Goal: Transaction & Acquisition: Purchase product/service

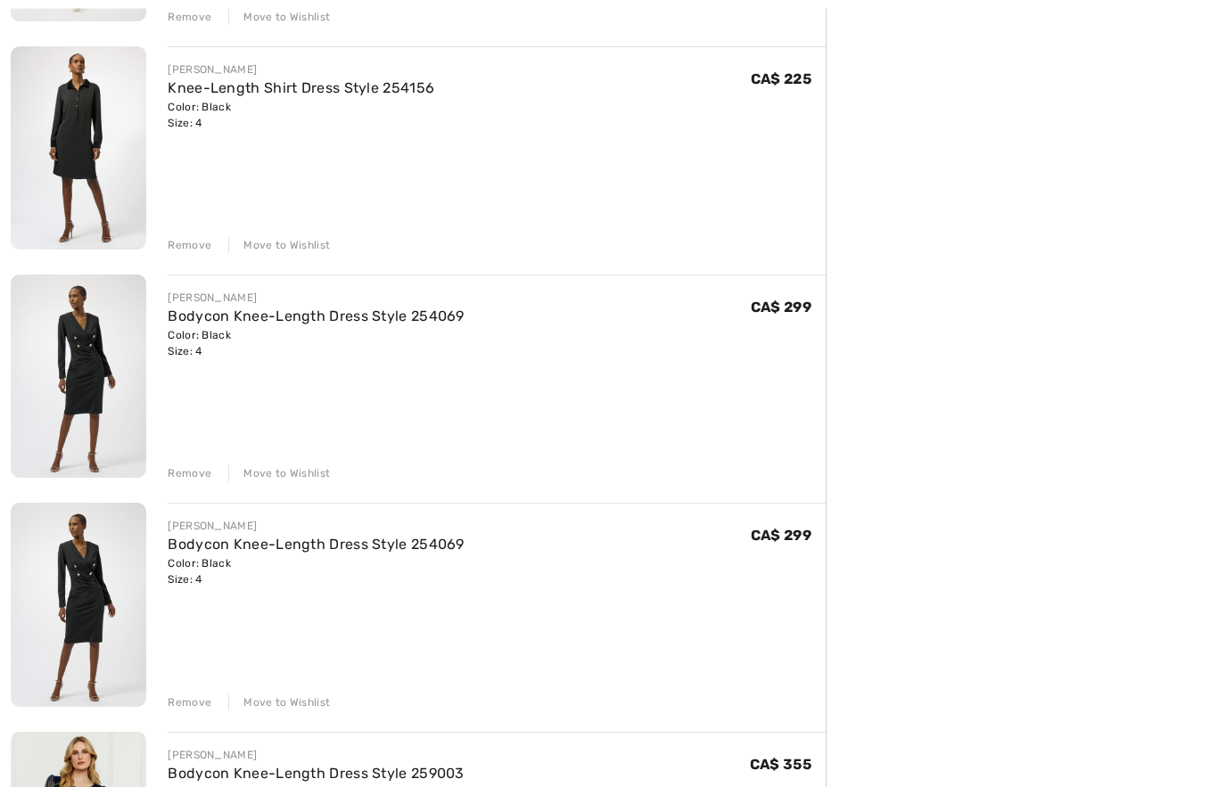
scroll to position [901, 0]
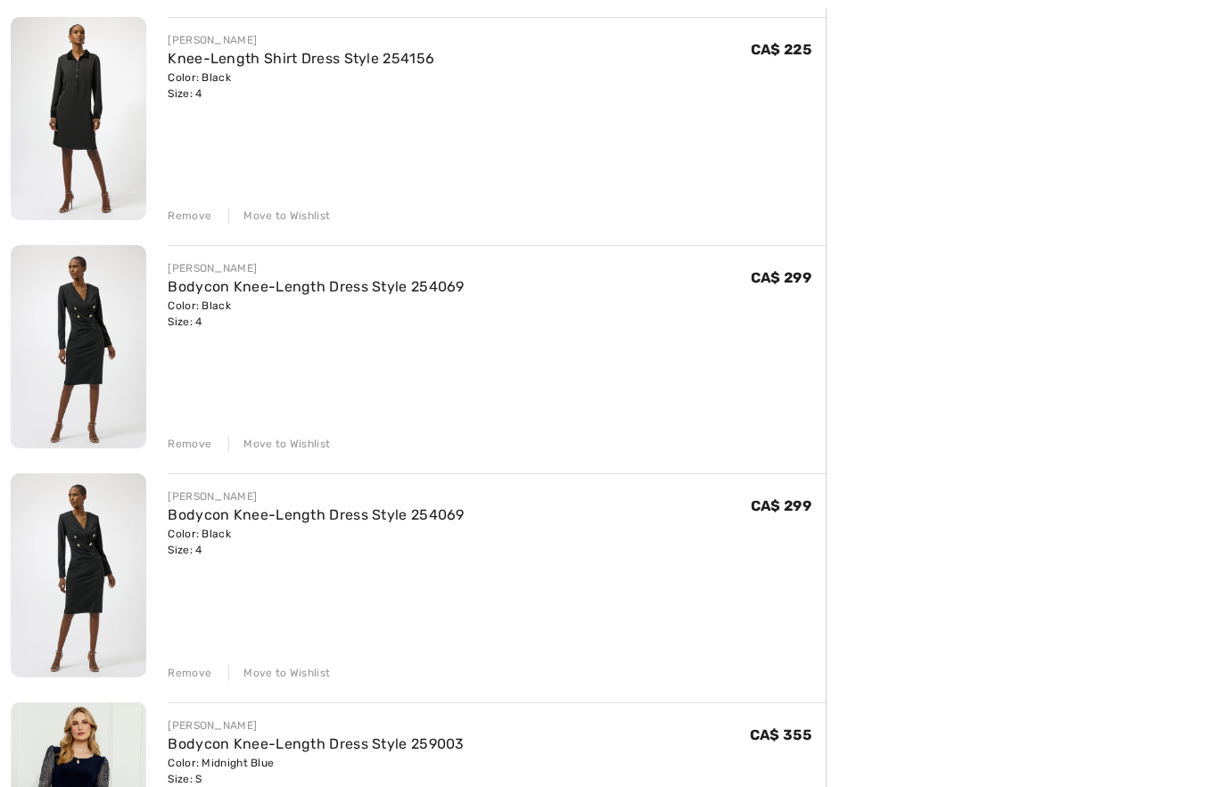
click at [197, 675] on div "Remove" at bounding box center [190, 674] width 44 height 16
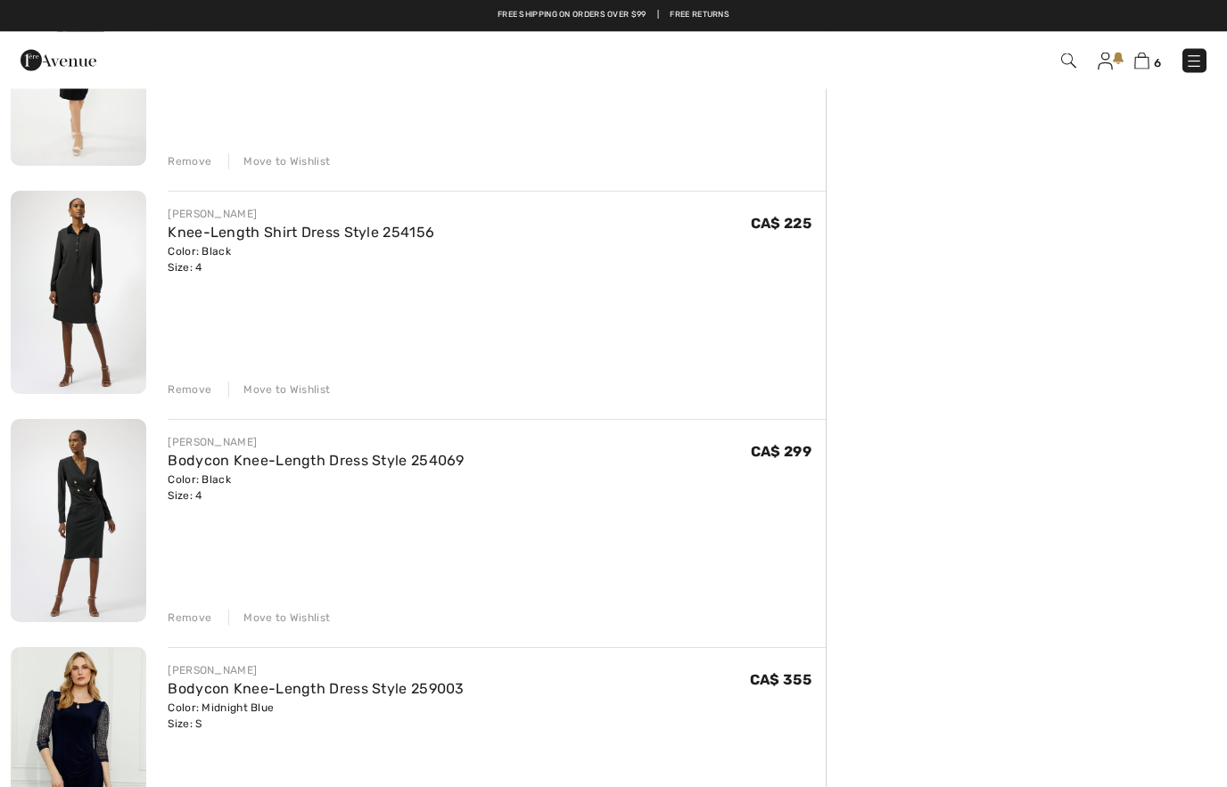
scroll to position [719, 0]
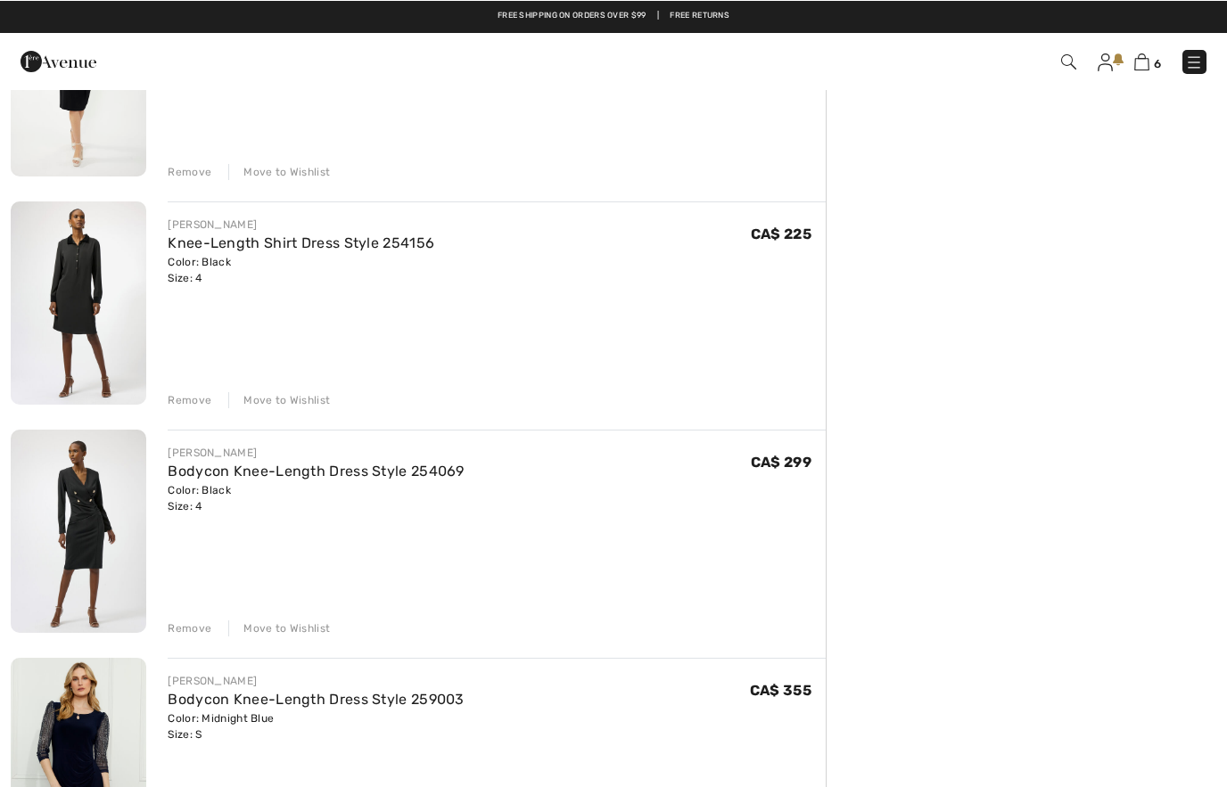
click at [272, 250] on link "Knee-Length Shirt Dress Style 254156" at bounding box center [301, 242] width 267 height 17
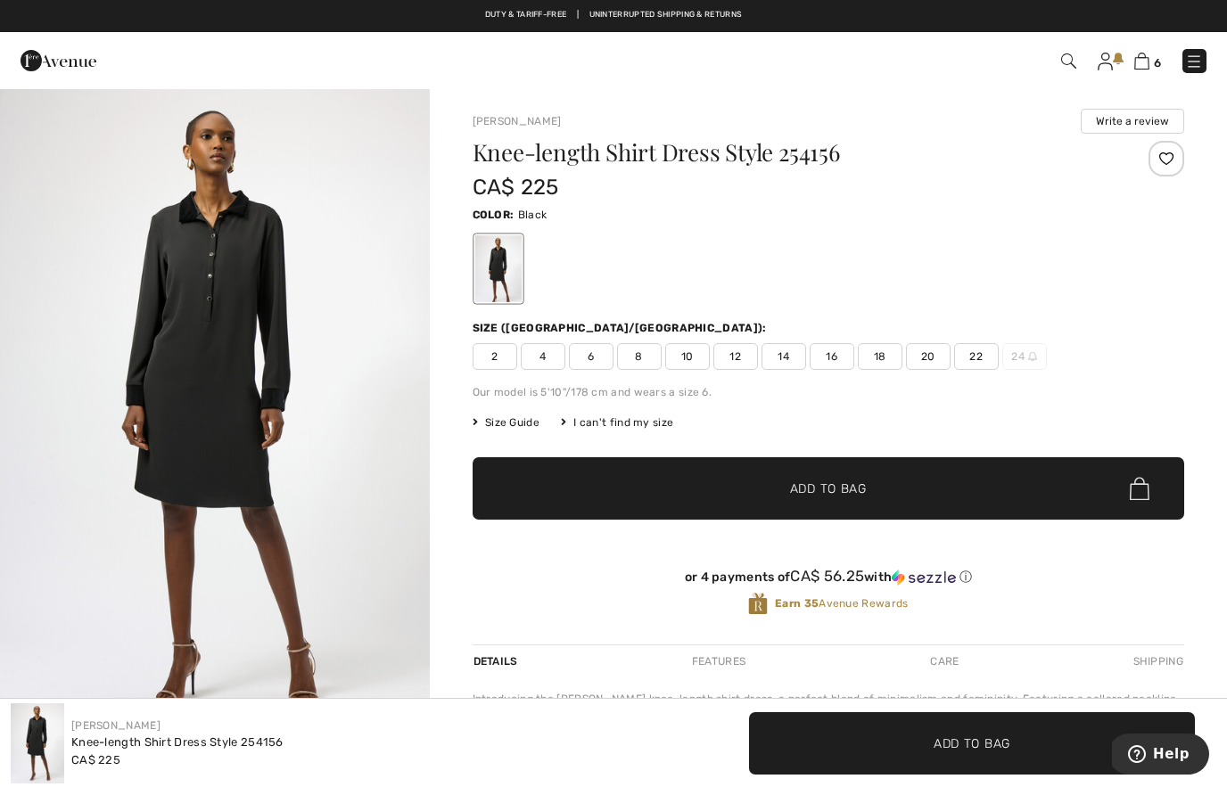
click at [337, 407] on img "1 / 5" at bounding box center [215, 409] width 430 height 644
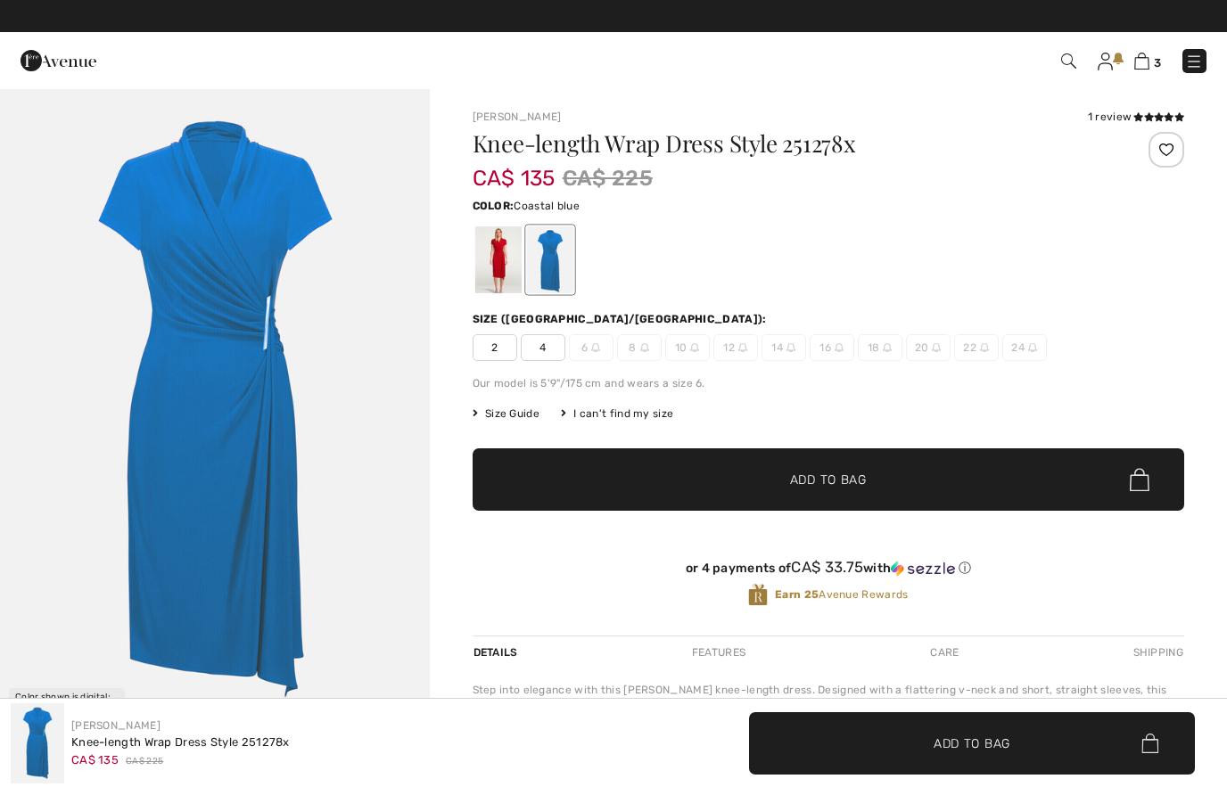
scroll to position [957, 0]
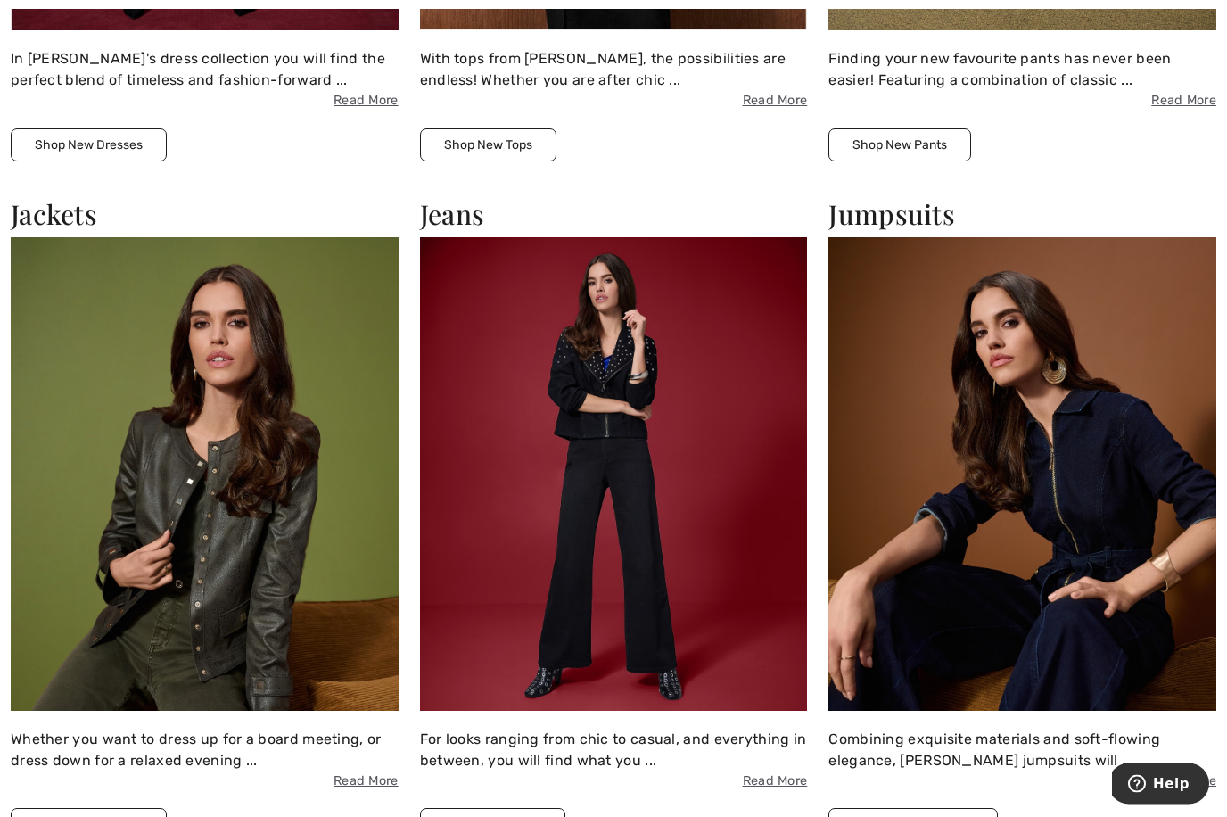
scroll to position [3386, 0]
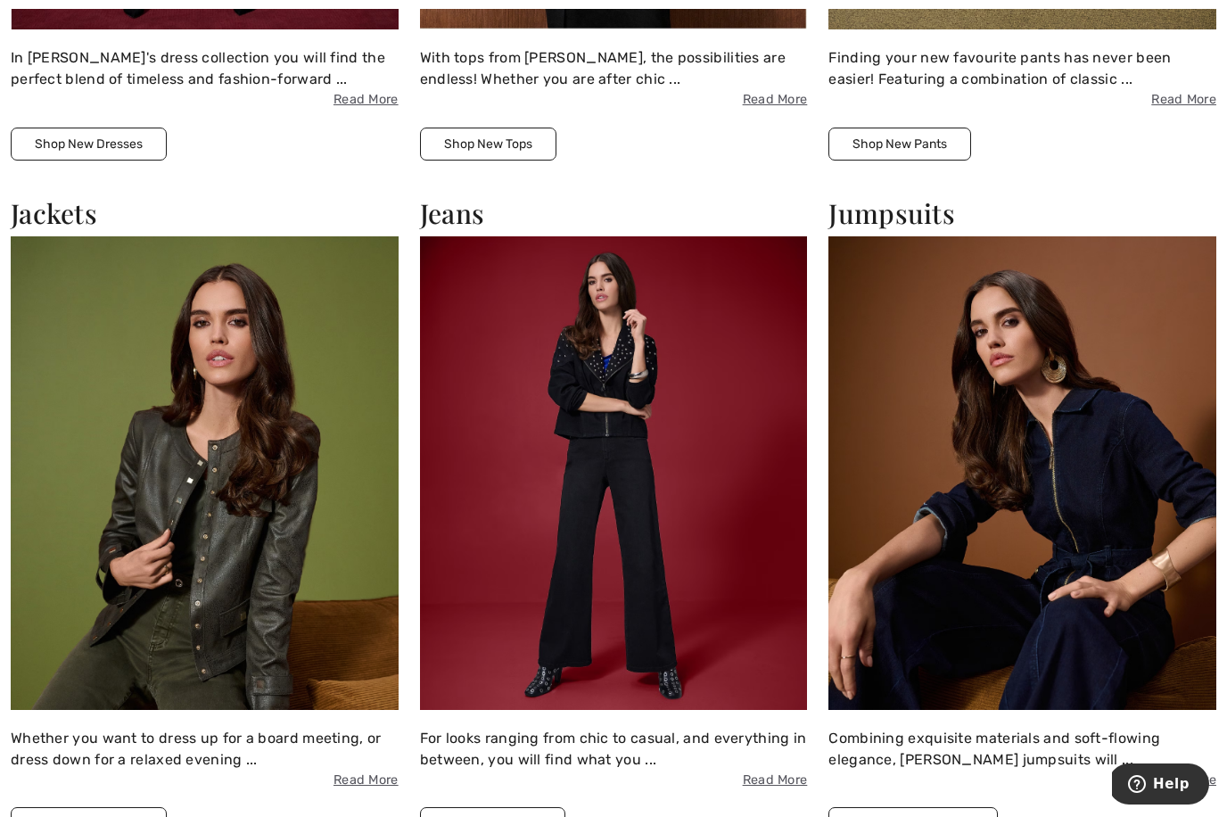
click at [955, 816] on button "Shop New Jumpsuits" at bounding box center [912, 823] width 169 height 33
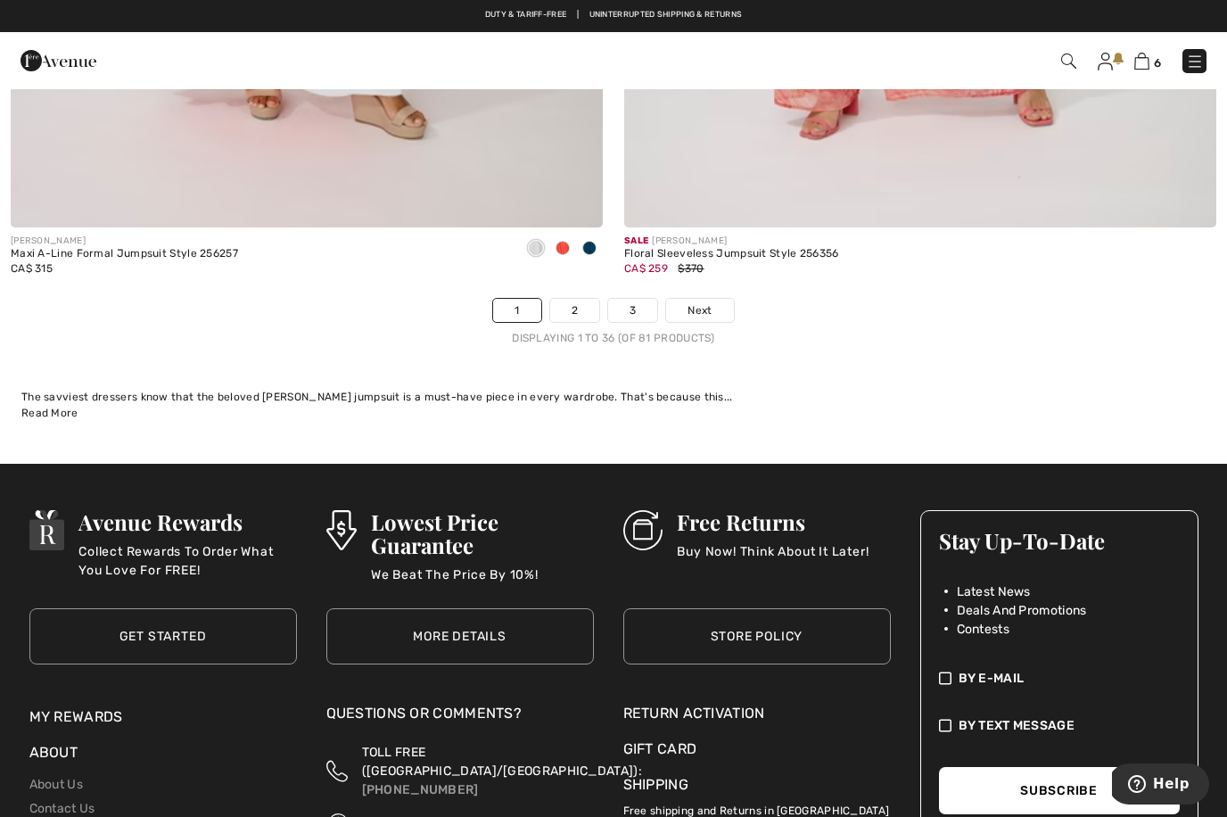
scroll to position [17670, 0]
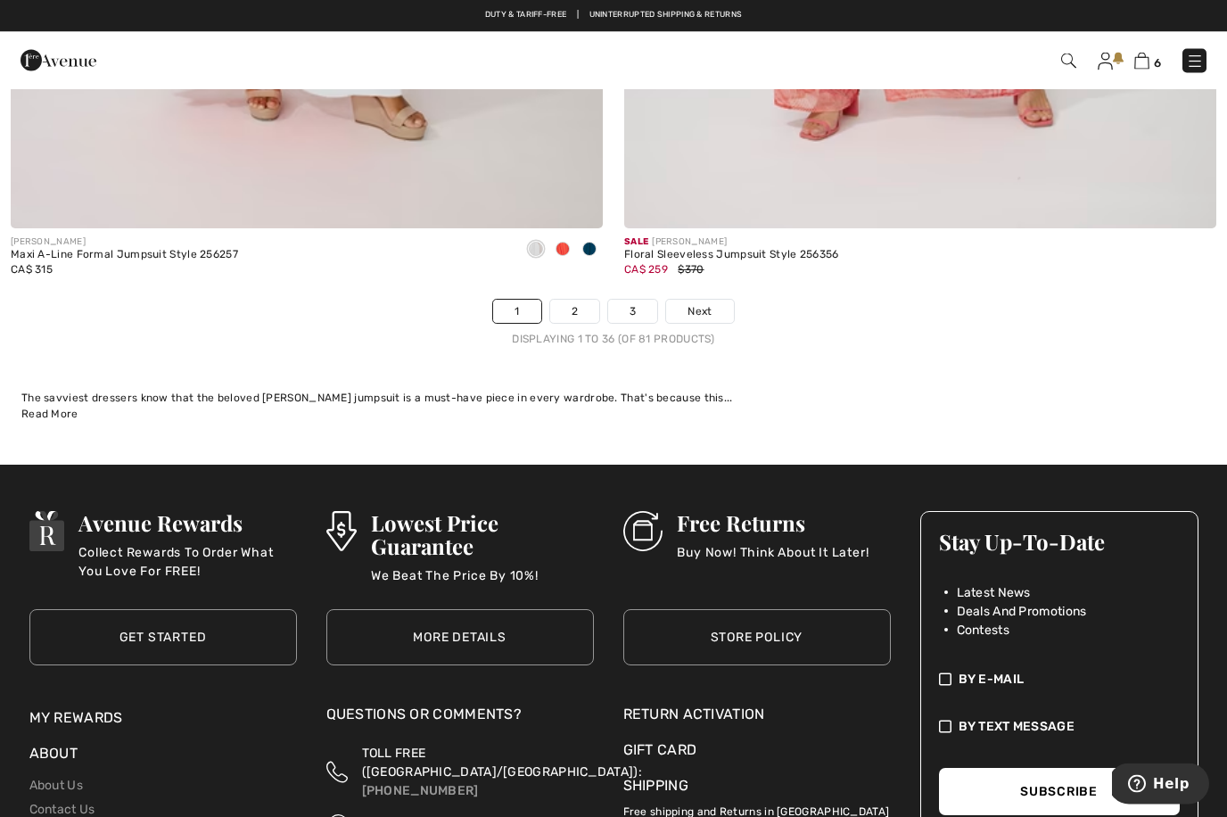
click at [713, 304] on link "Next" at bounding box center [699, 311] width 67 height 23
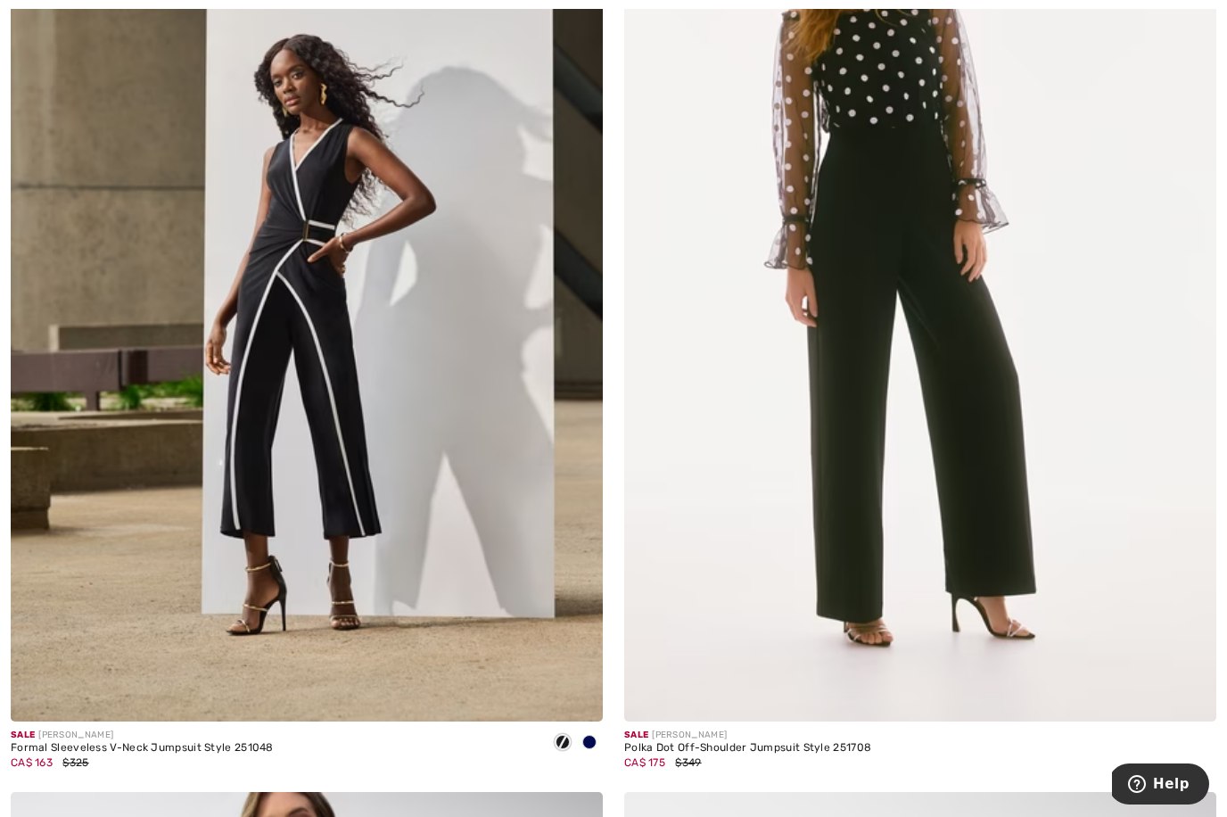
scroll to position [4217, 0]
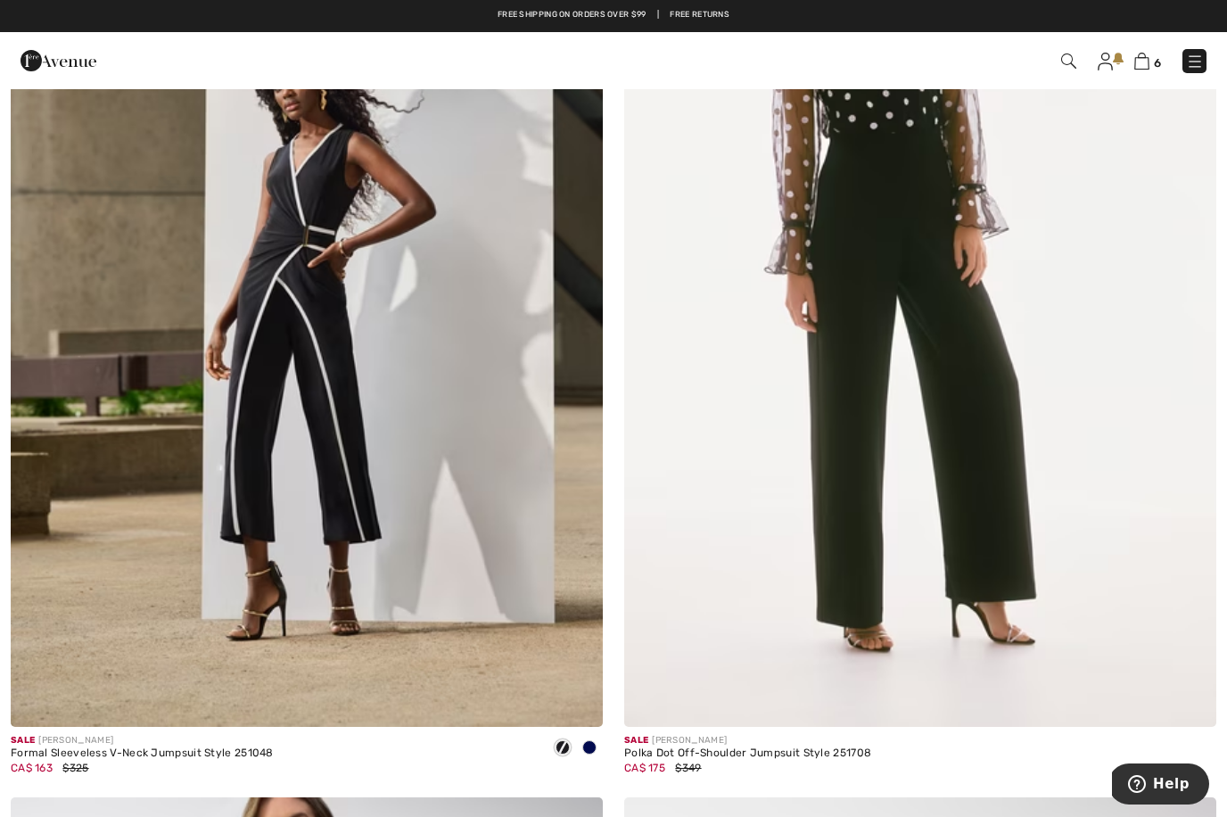
click at [881, 516] on img at bounding box center [920, 283] width 592 height 888
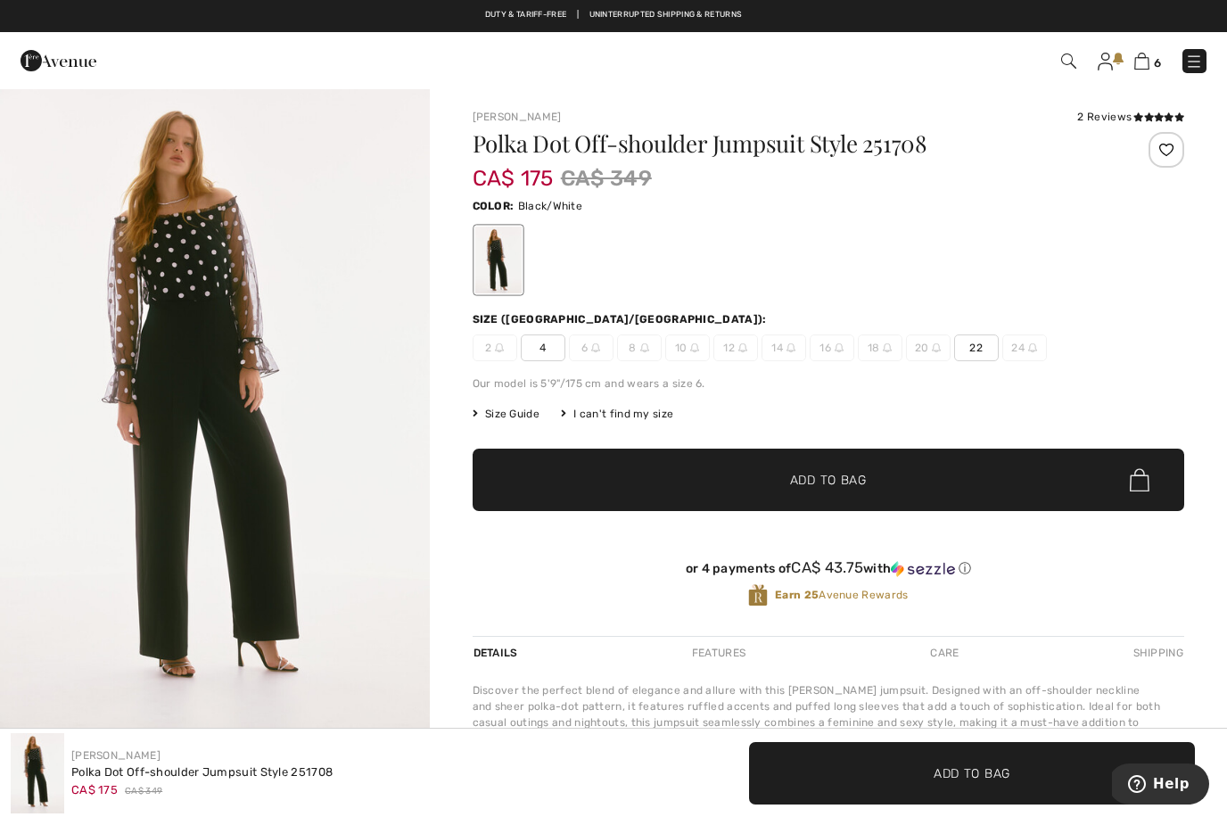
click at [335, 418] on img "1 / 5" at bounding box center [215, 409] width 430 height 644
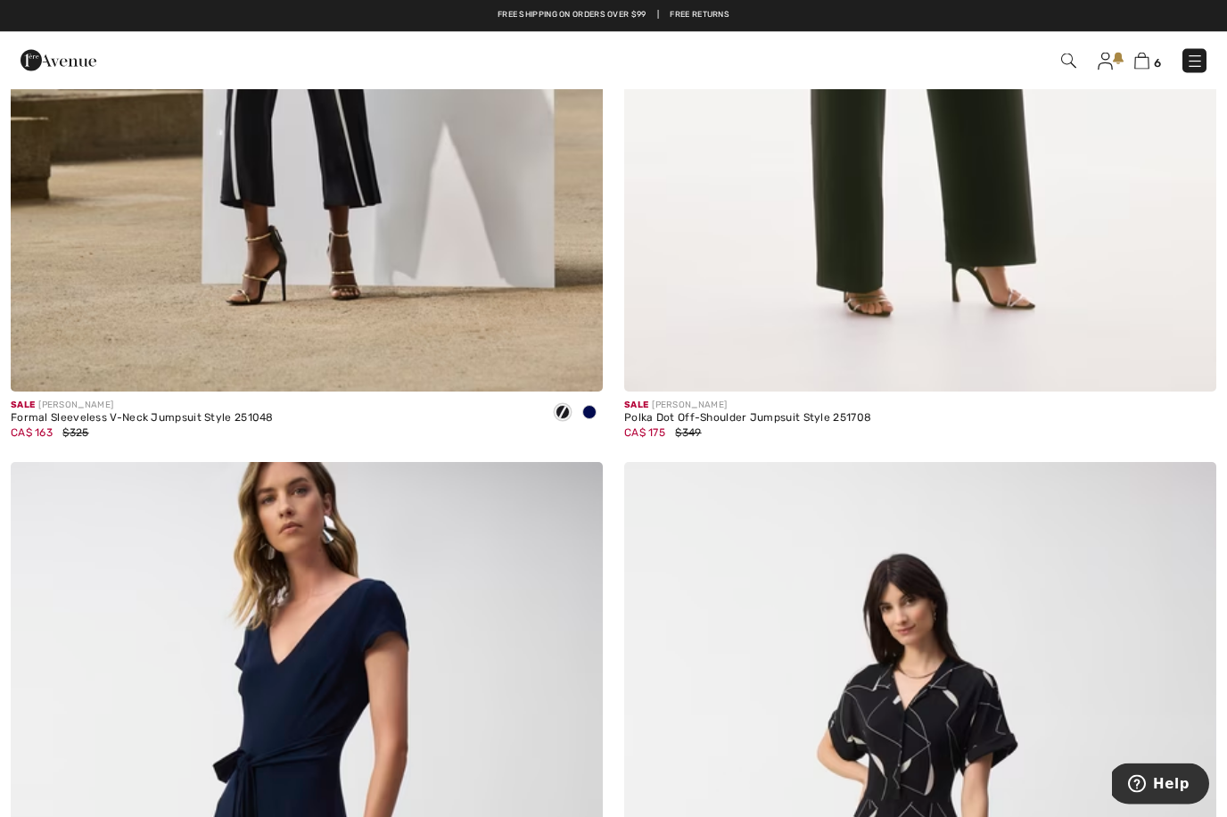
scroll to position [4552, 0]
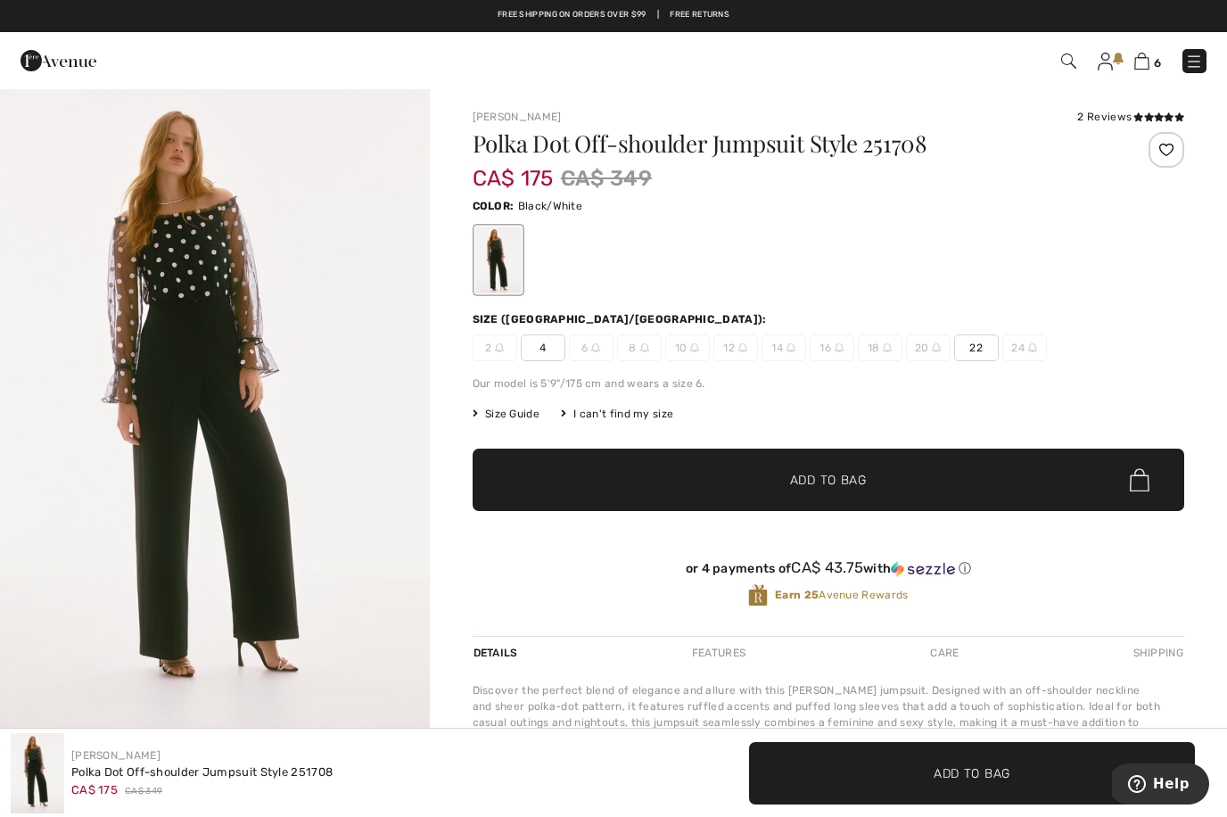
click at [1176, 449] on span "✔ Added to Bag Add to Bag" at bounding box center [828, 479] width 711 height 62
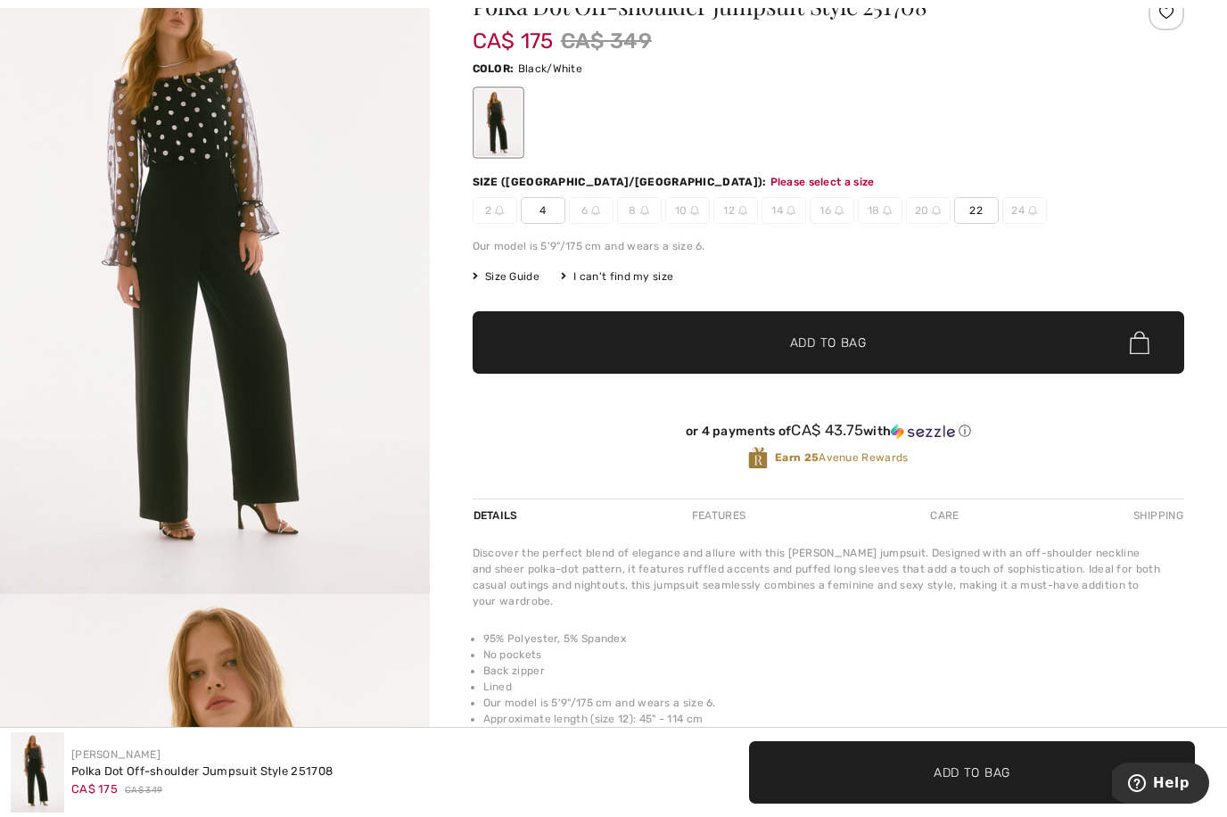
scroll to position [183, 0]
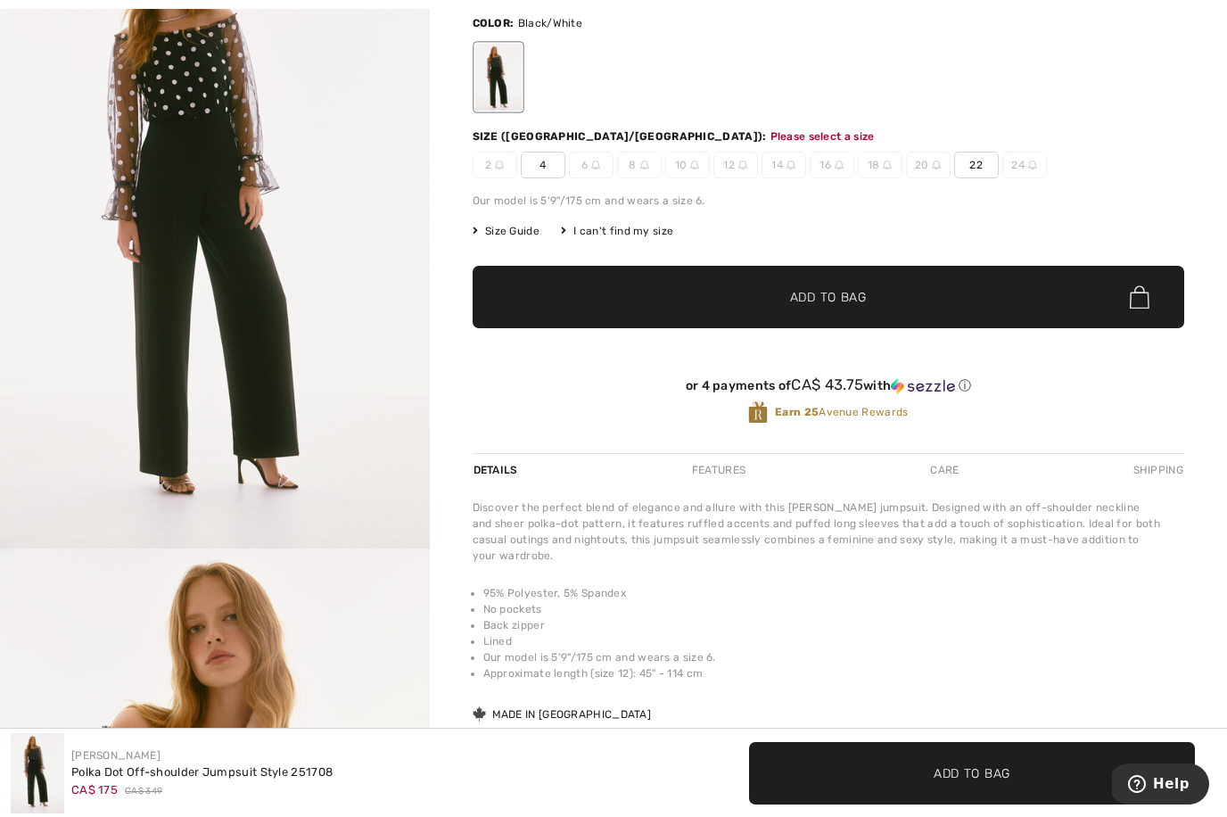
click at [1157, 424] on div "Earn 25 Avenue Rewards" at bounding box center [828, 412] width 711 height 24
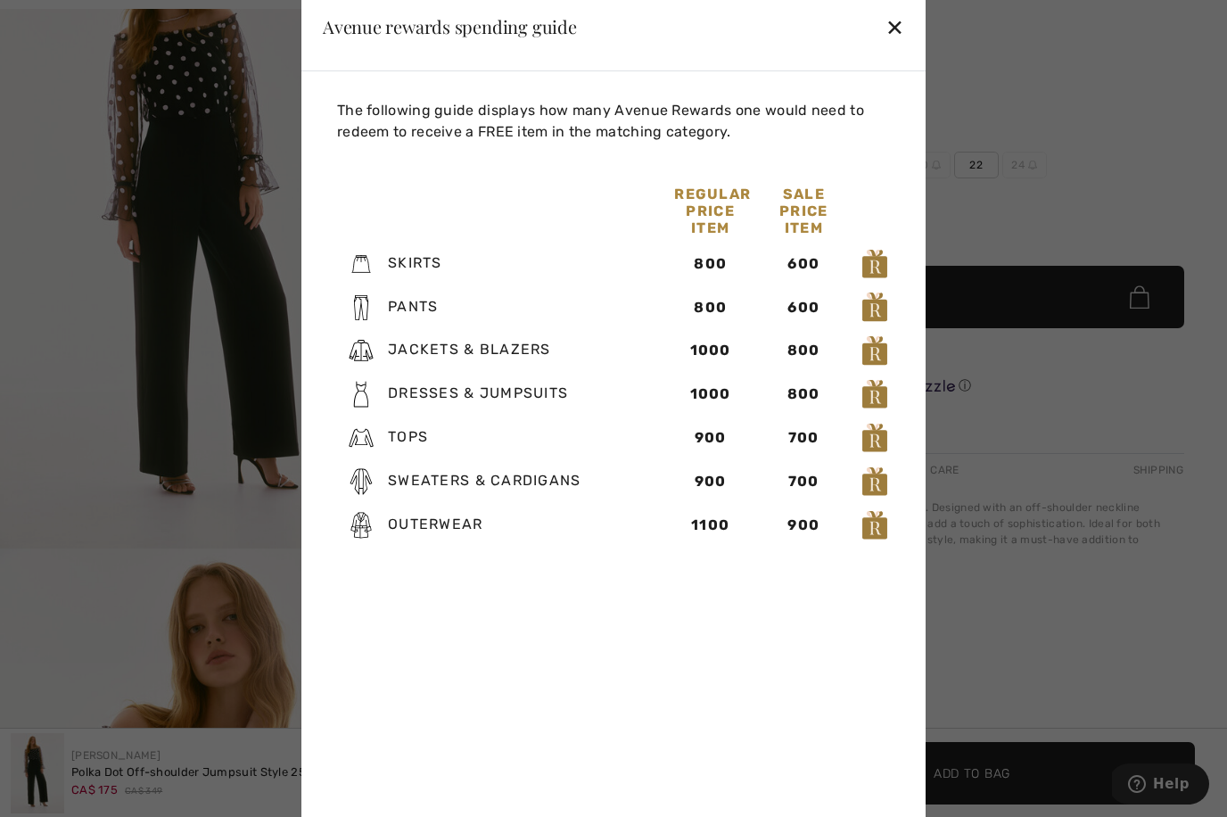
click at [386, 256] on div "Skirts" at bounding box center [500, 264] width 326 height 27
click at [229, 391] on div at bounding box center [613, 408] width 1227 height 817
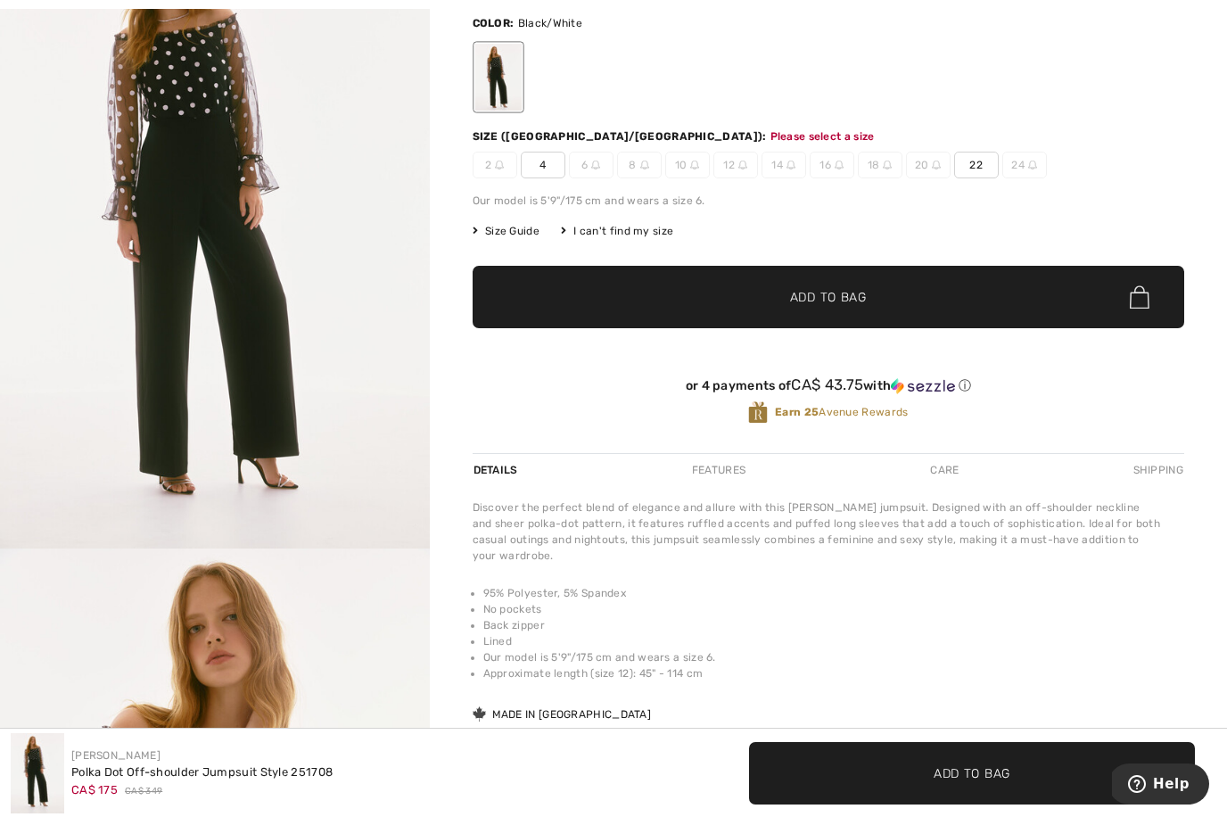
click at [359, 295] on img "1 / 5" at bounding box center [215, 227] width 430 height 644
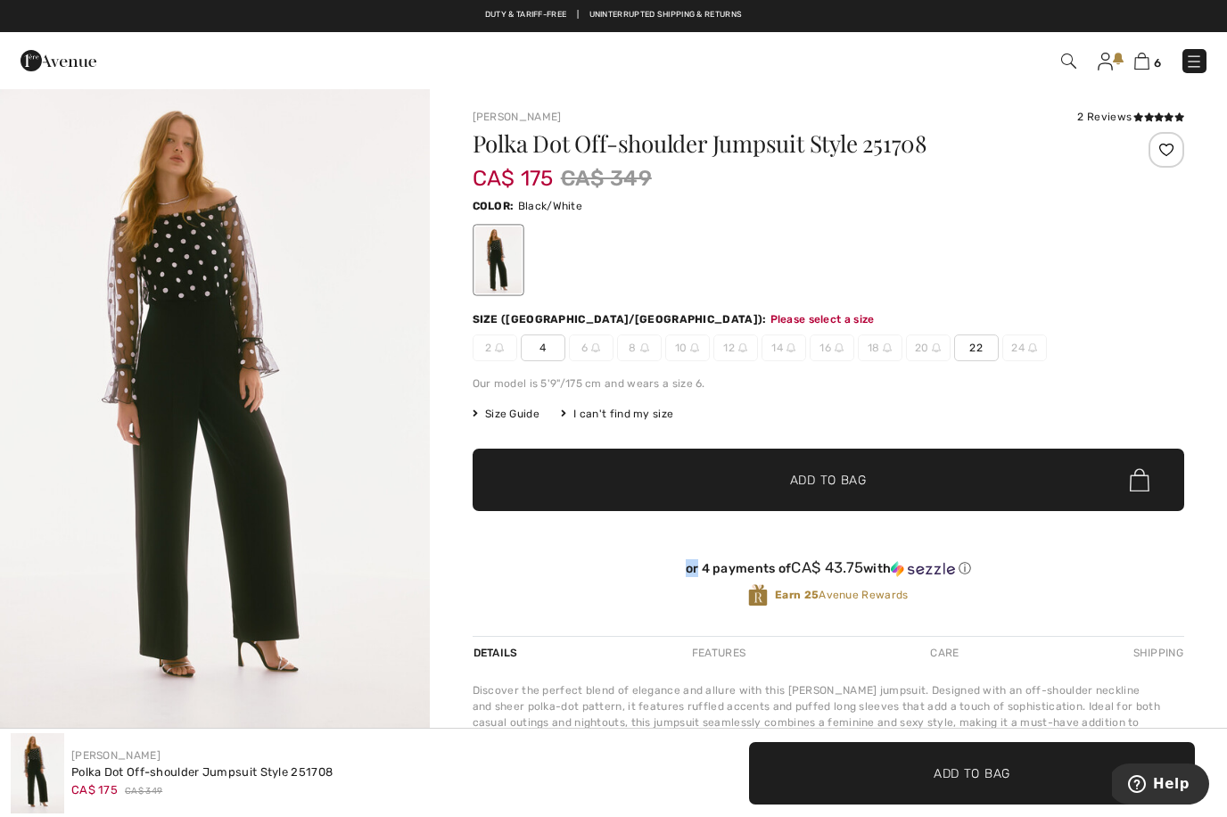
click at [1015, 282] on div at bounding box center [828, 260] width 711 height 74
click at [542, 352] on span "4" at bounding box center [543, 347] width 45 height 27
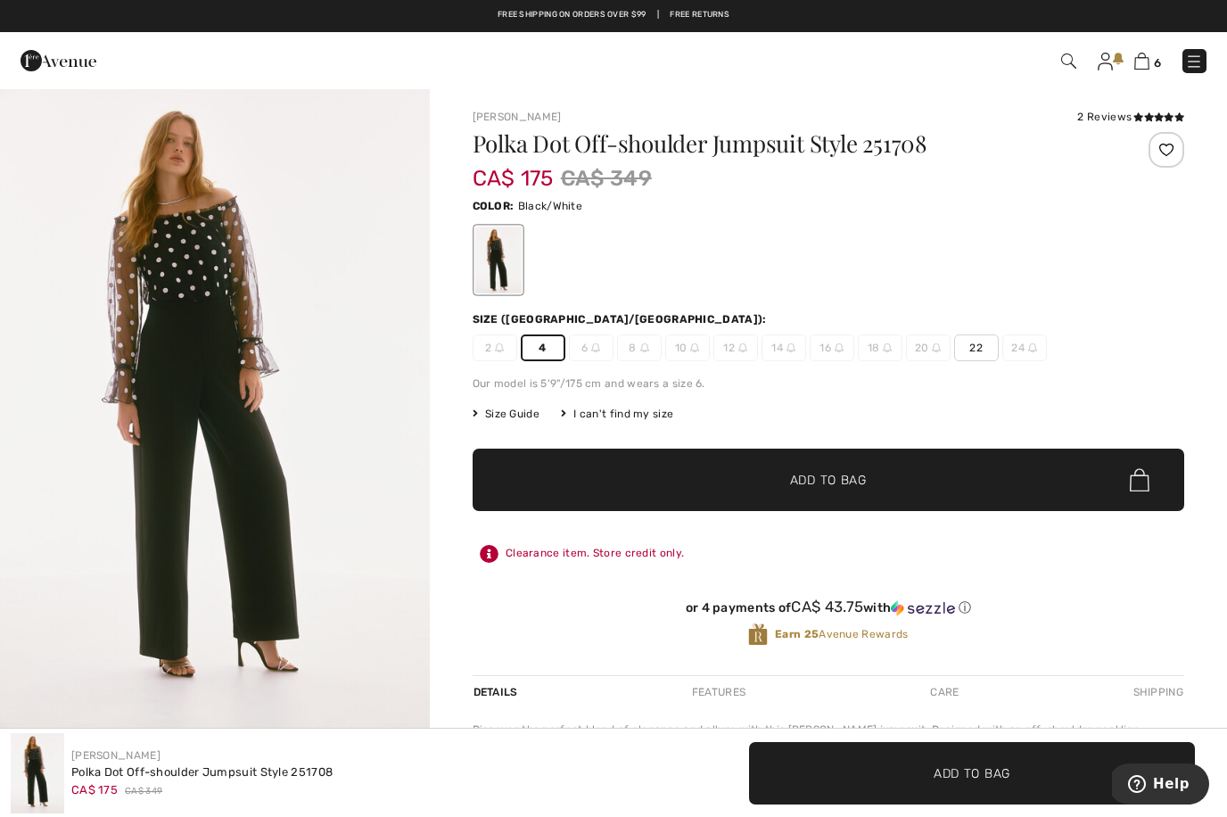
click at [573, 472] on span "✔ Added to Bag Add to Bag" at bounding box center [828, 479] width 711 height 62
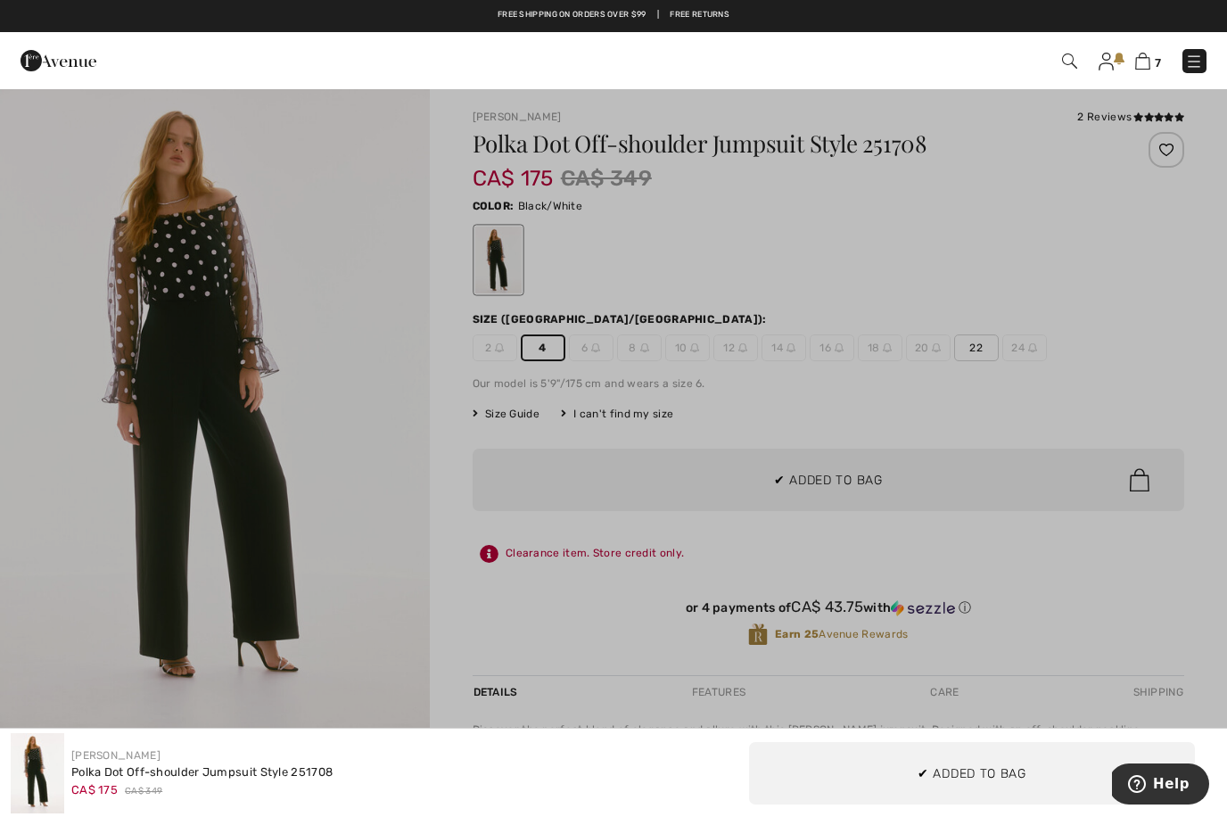
click at [1020, 425] on div at bounding box center [613, 408] width 1227 height 817
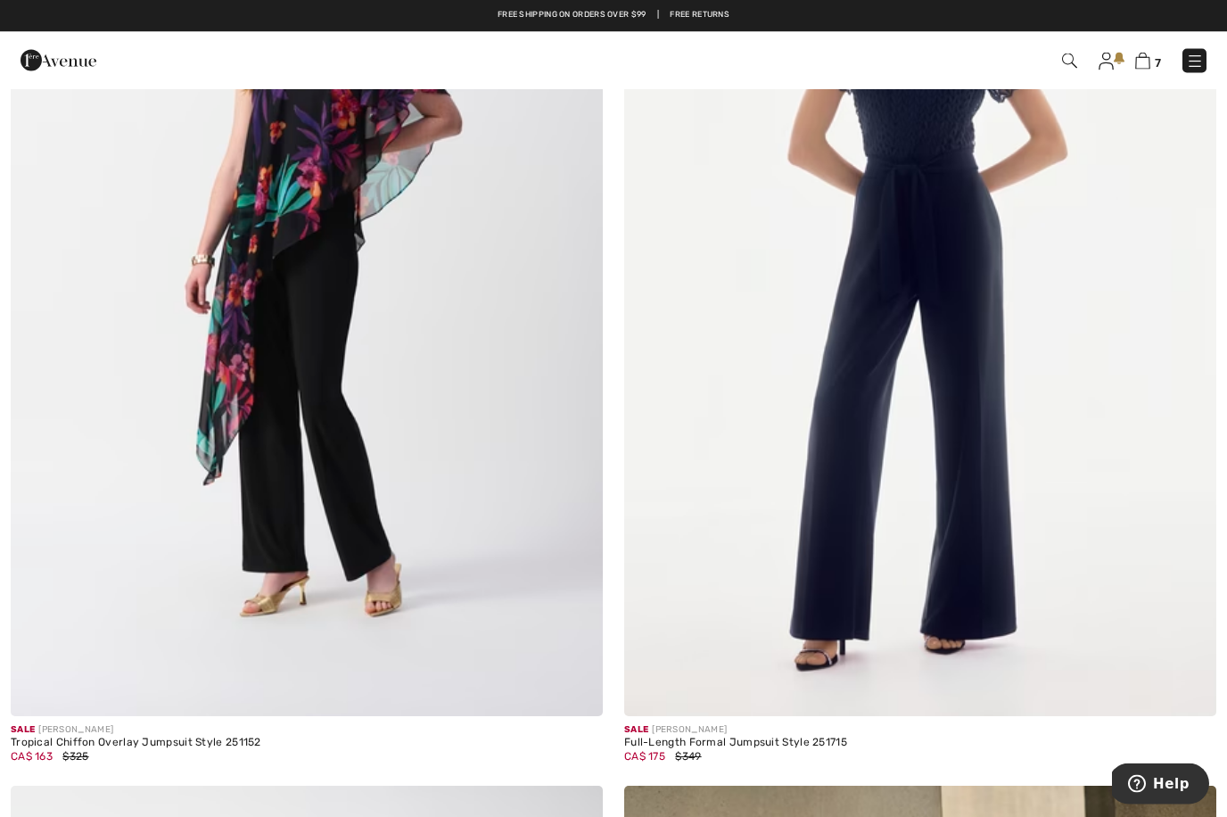
scroll to position [6332, 0]
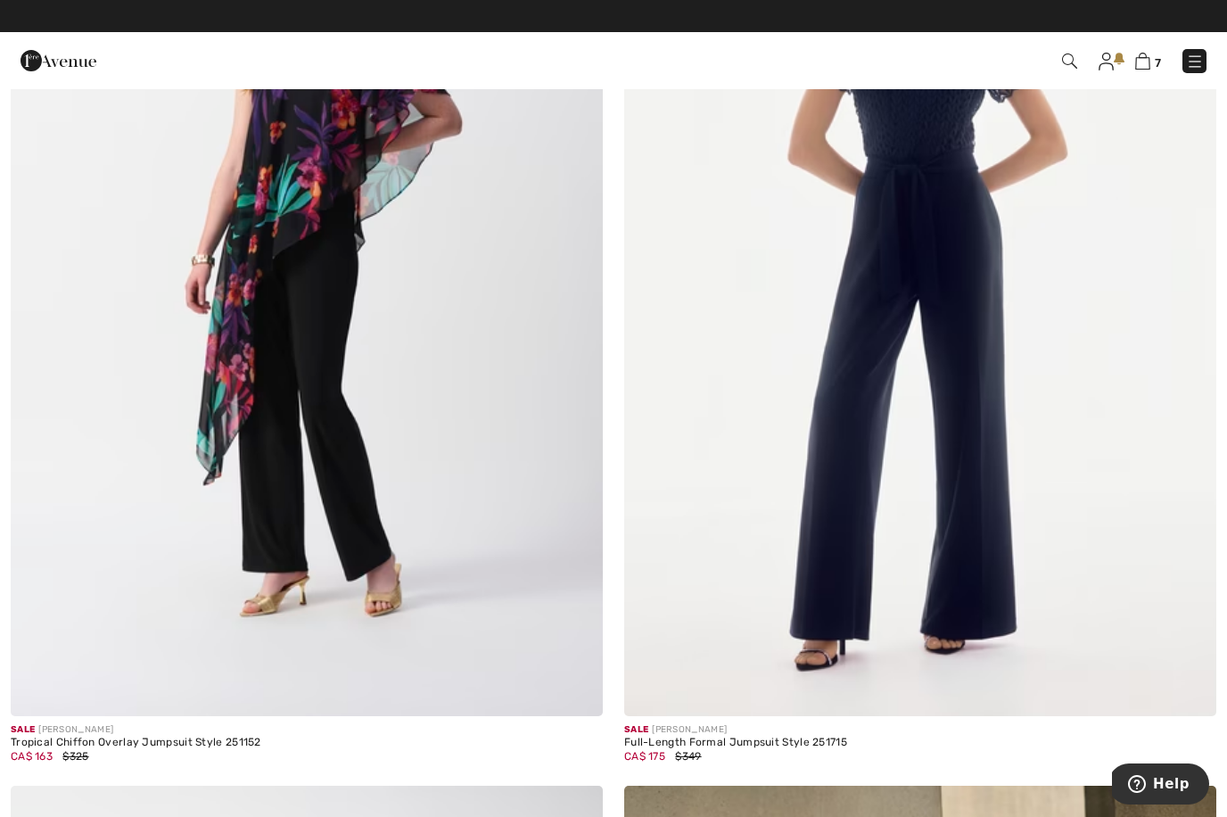
click at [1033, 518] on img at bounding box center [920, 272] width 592 height 888
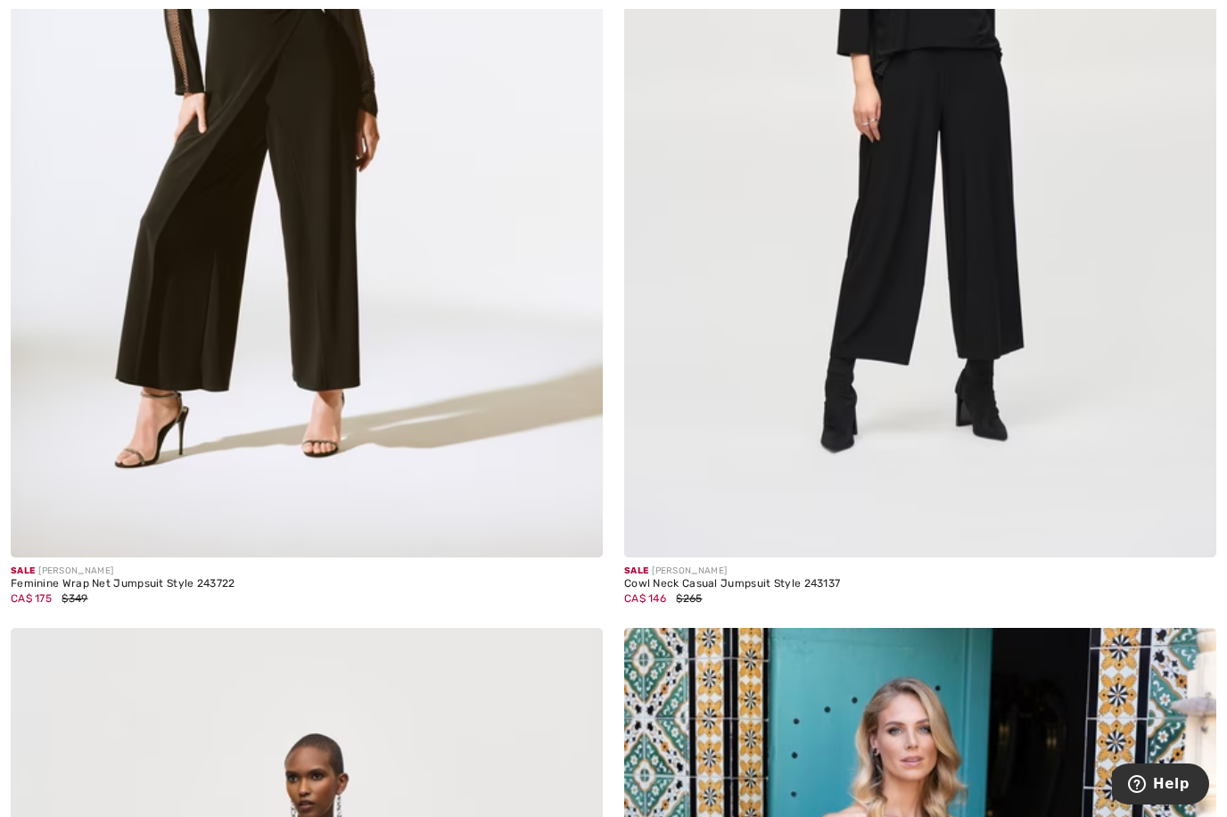
scroll to position [12609, 0]
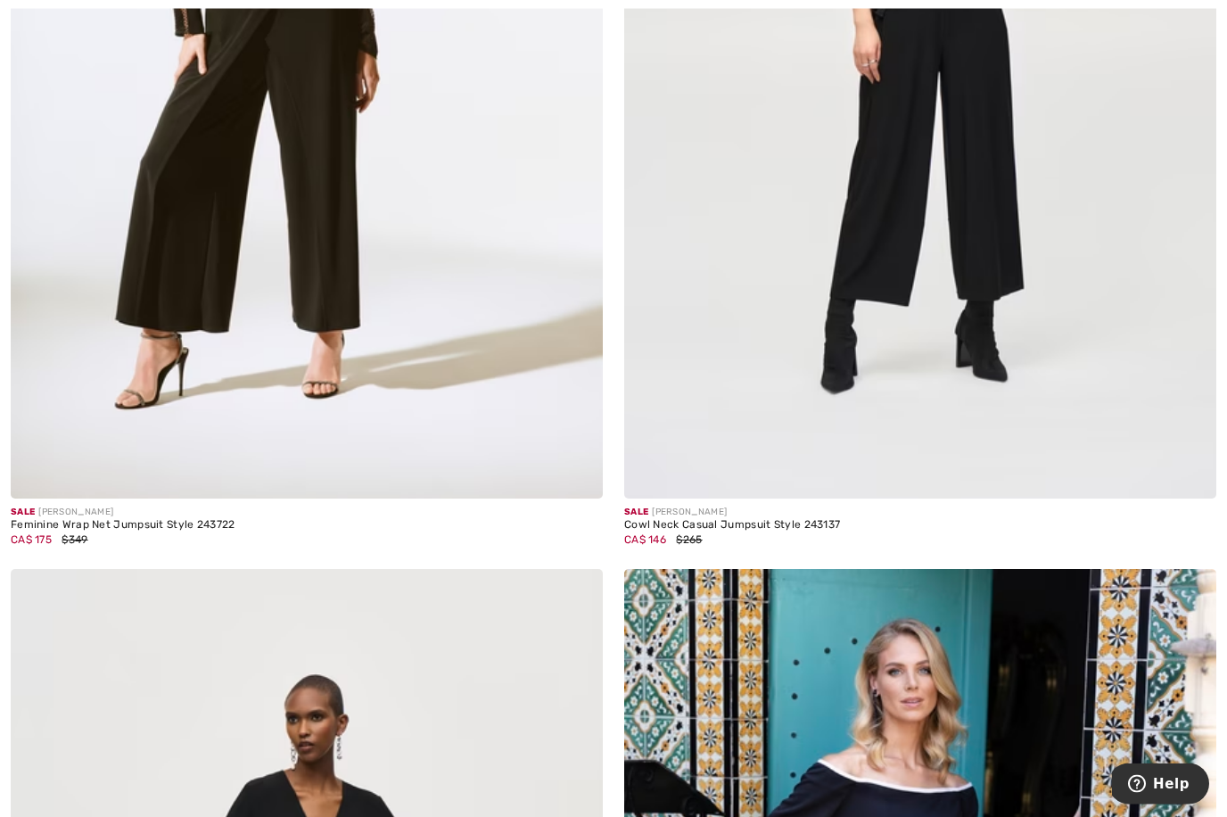
click at [933, 303] on img at bounding box center [920, 55] width 592 height 888
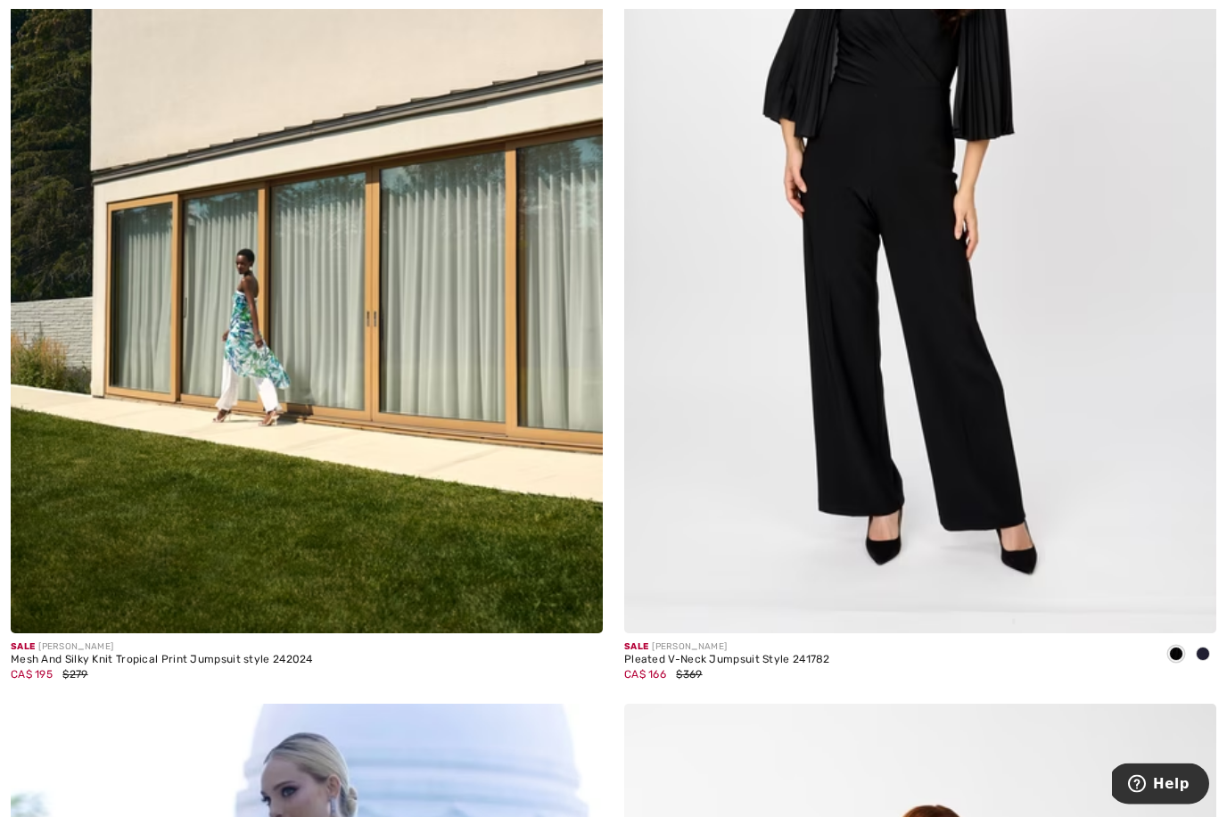
scroll to position [15350, 0]
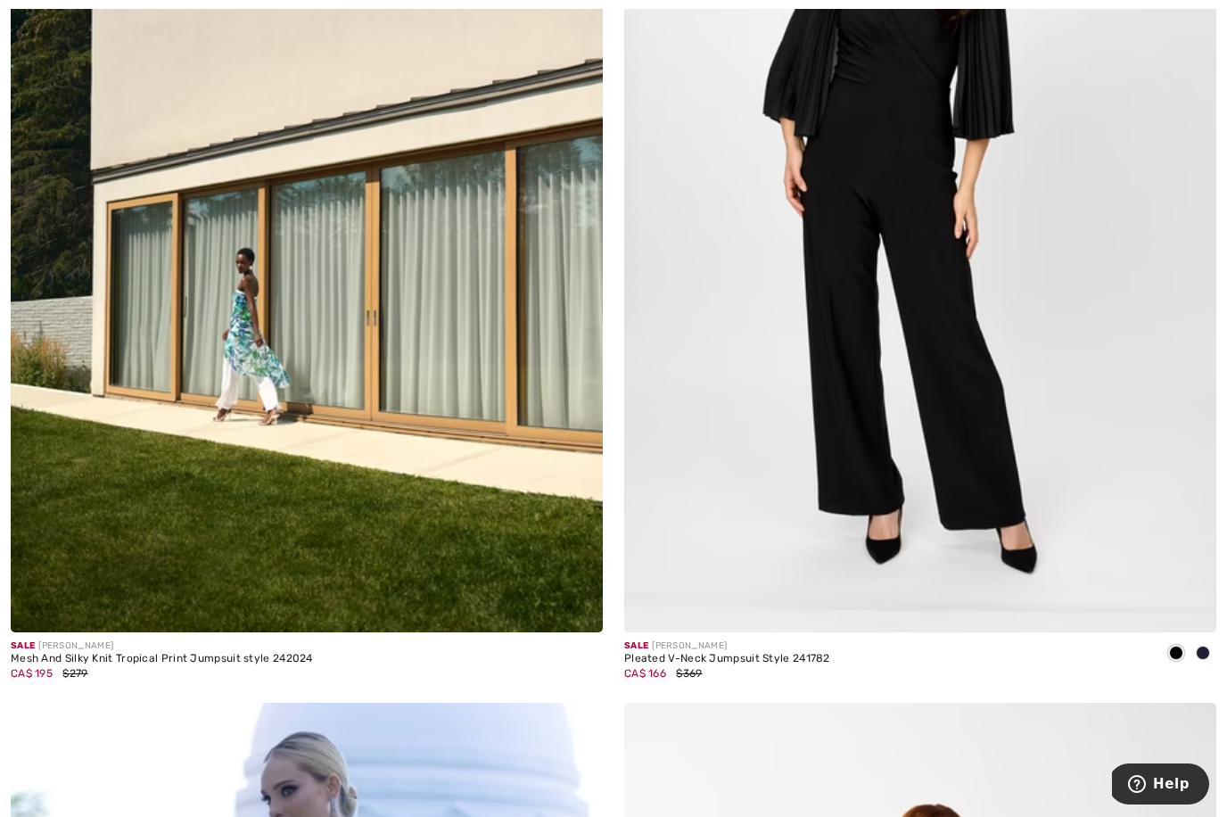
click at [764, 653] on div "Pleated V-Neck Jumpsuit Style 241782" at bounding box center [727, 659] width 206 height 12
click at [887, 426] on img at bounding box center [920, 188] width 592 height 888
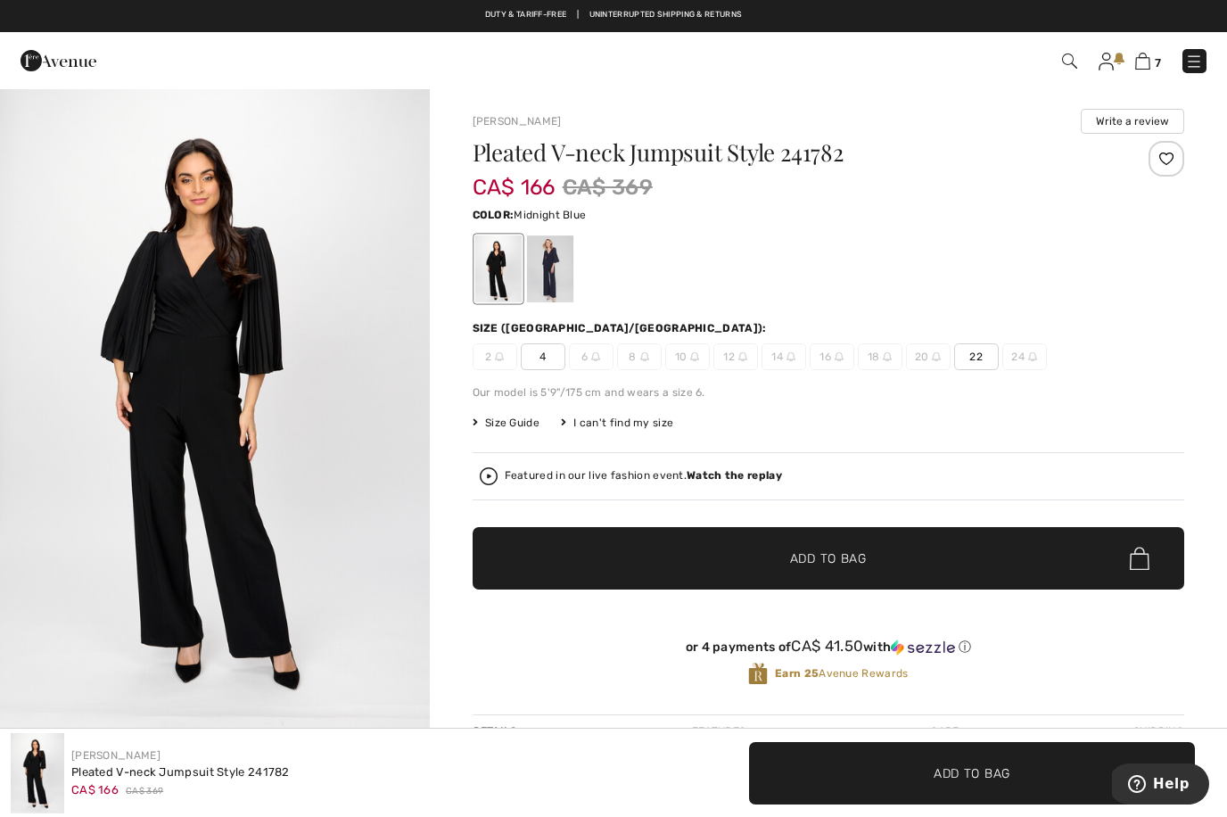
click at [561, 280] on div at bounding box center [549, 268] width 46 height 67
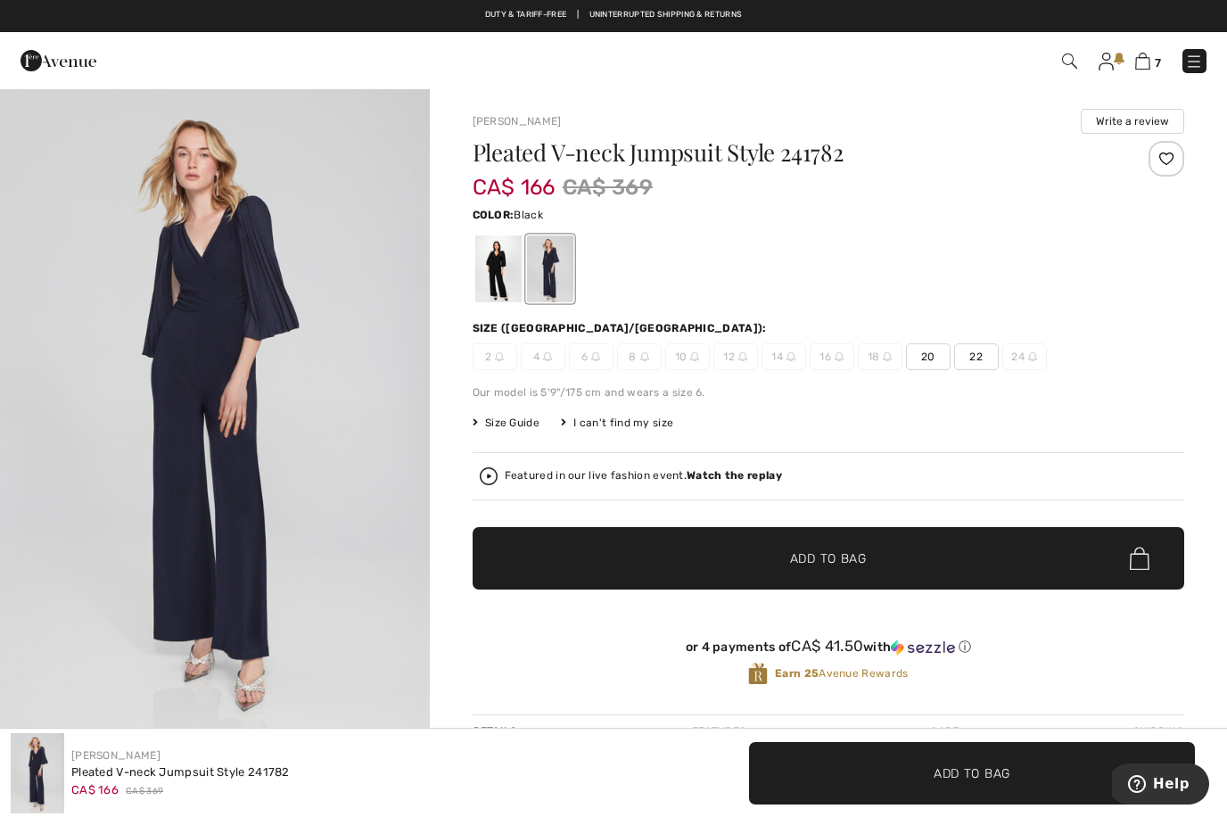
click at [502, 284] on div at bounding box center [497, 268] width 46 height 67
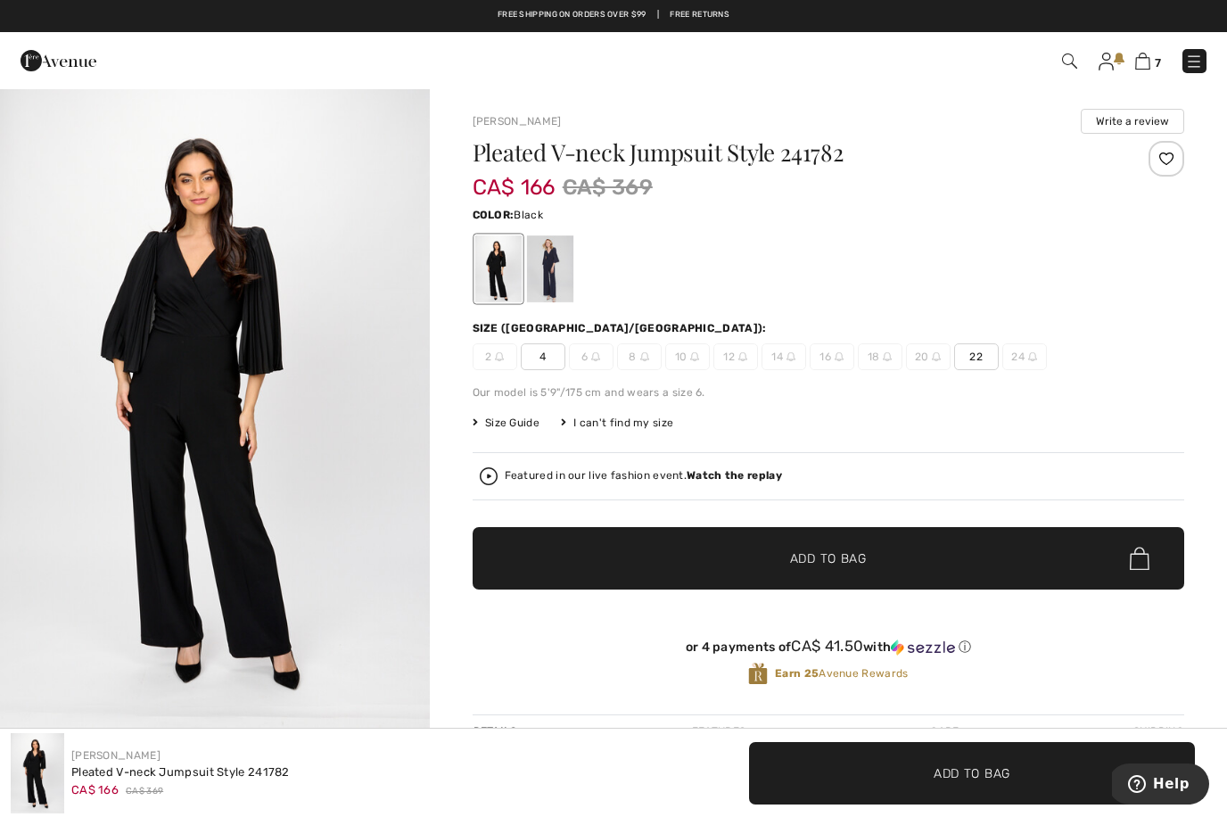
click at [362, 464] on img "1 / 5" at bounding box center [215, 409] width 430 height 645
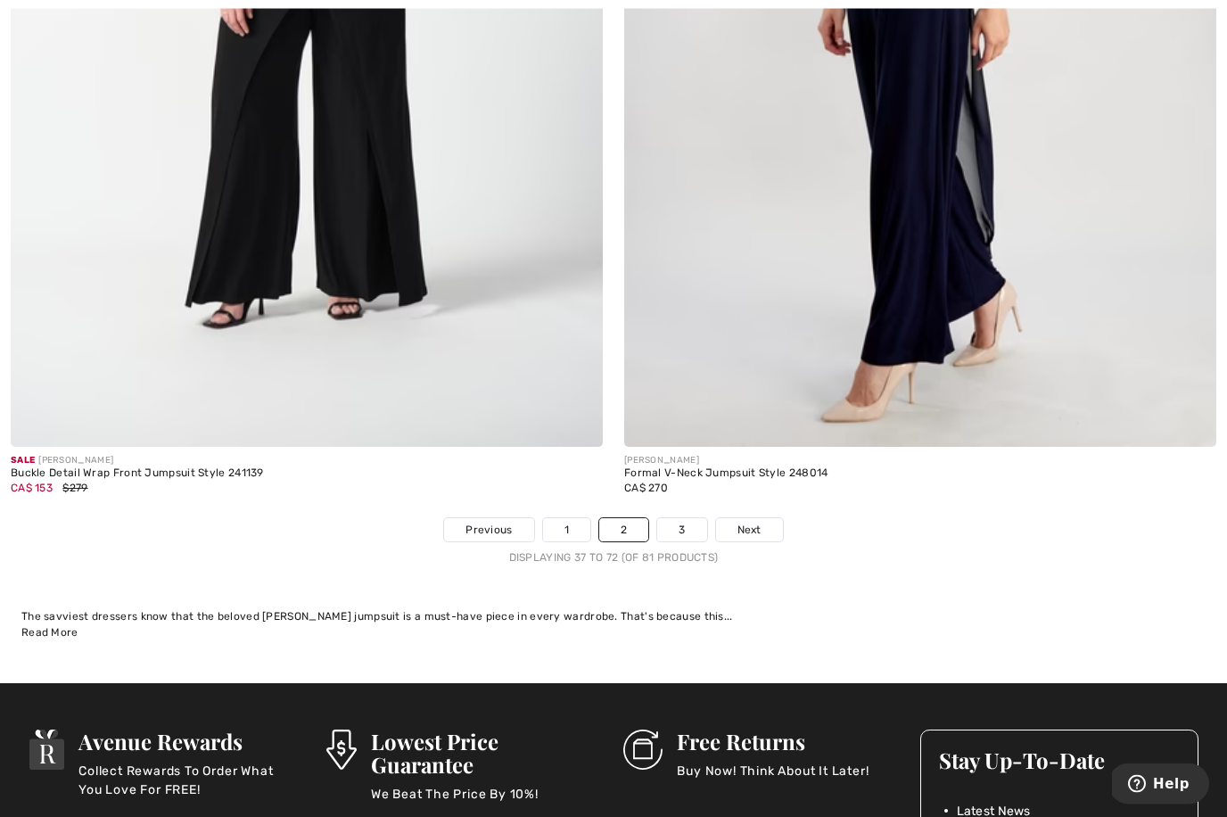
scroll to position [17453, 0]
click at [756, 522] on span "Next" at bounding box center [749, 530] width 24 height 16
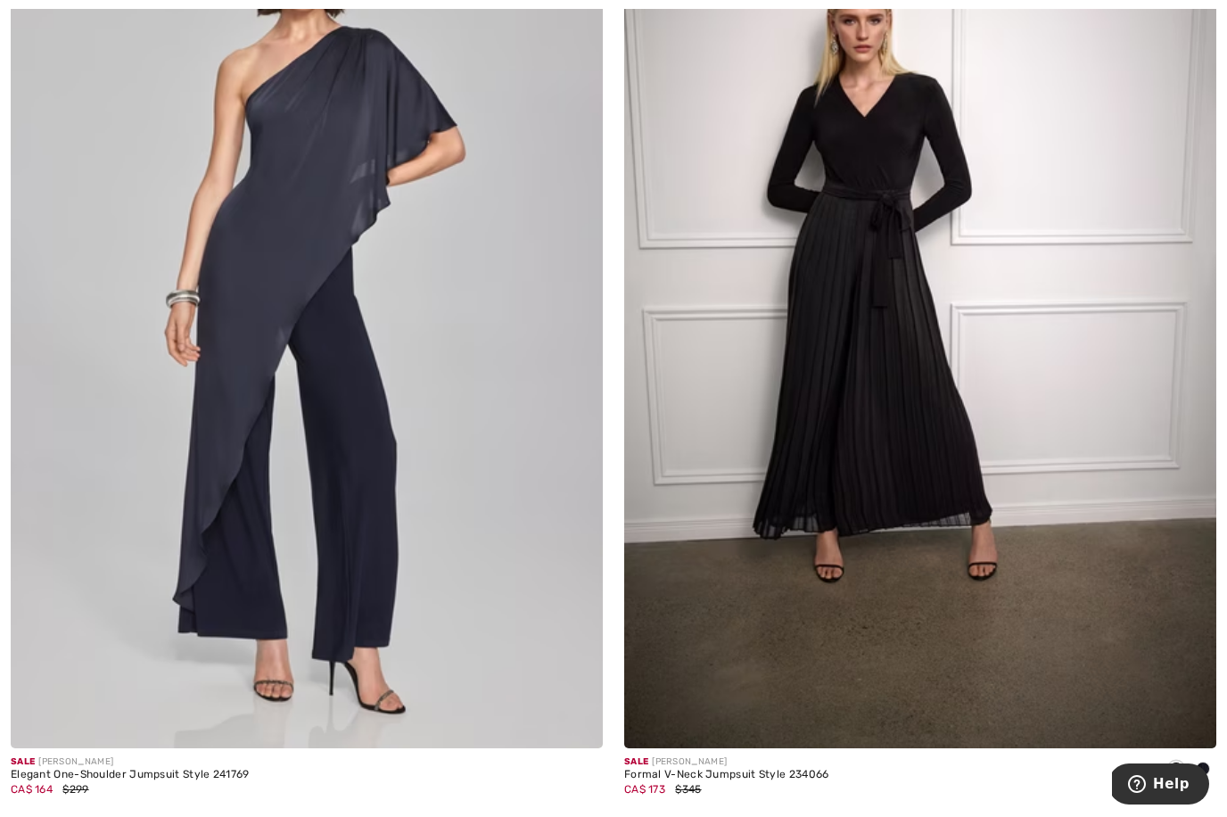
scroll to position [430, 0]
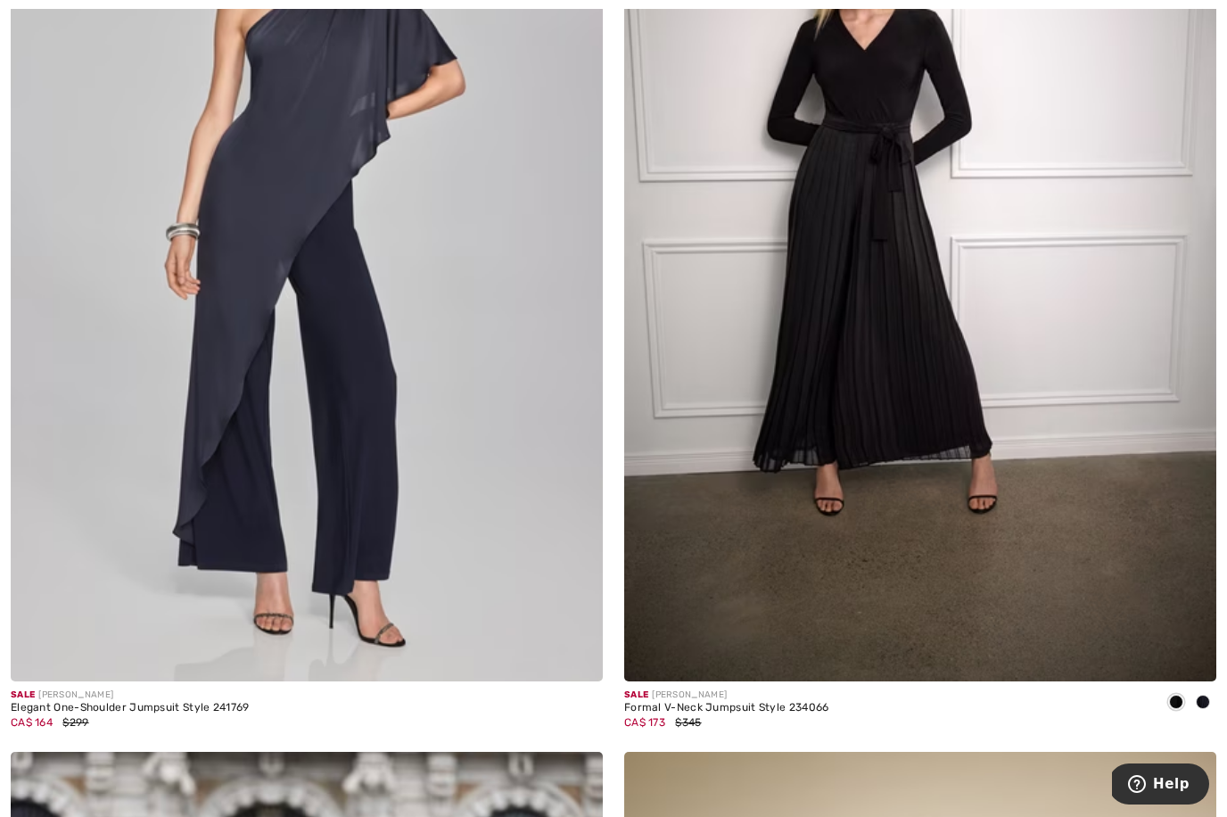
click at [822, 575] on img at bounding box center [920, 237] width 592 height 888
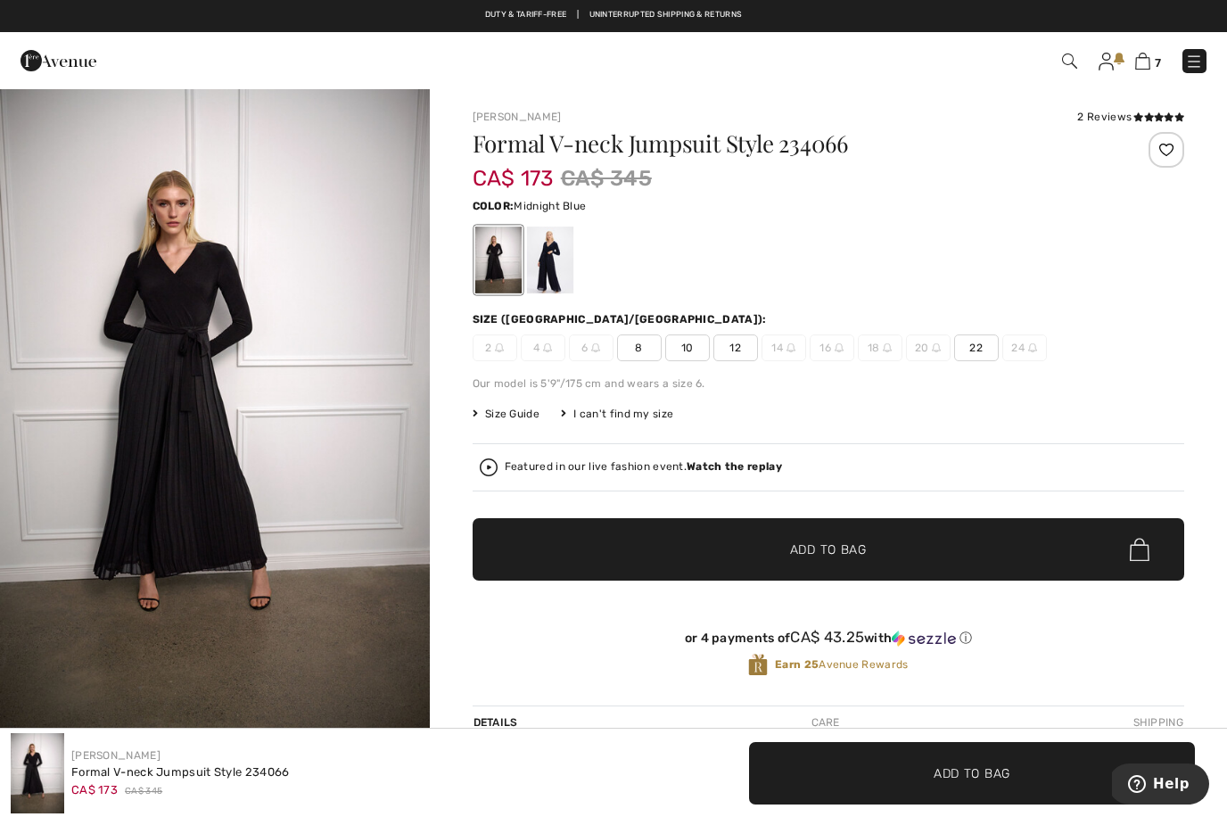
click at [555, 285] on div at bounding box center [549, 259] width 46 height 67
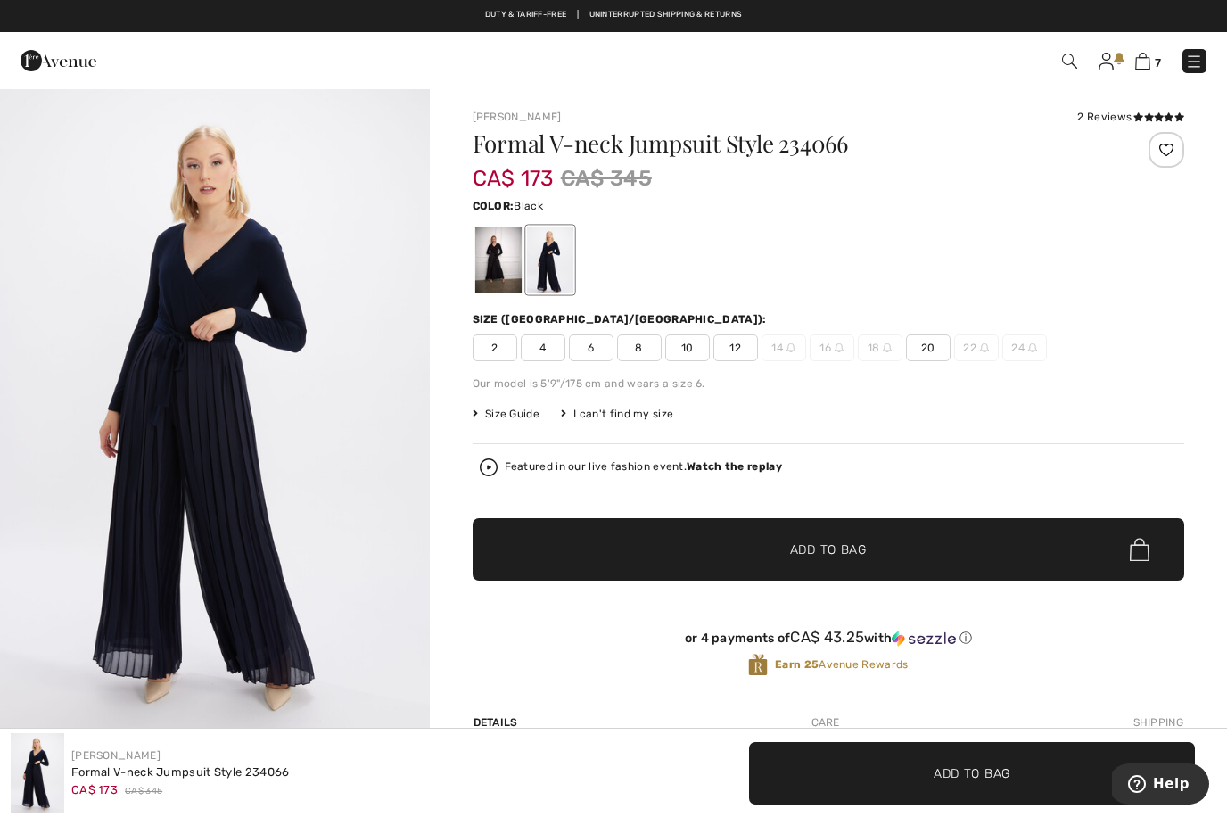
click at [491, 281] on div at bounding box center [497, 259] width 46 height 67
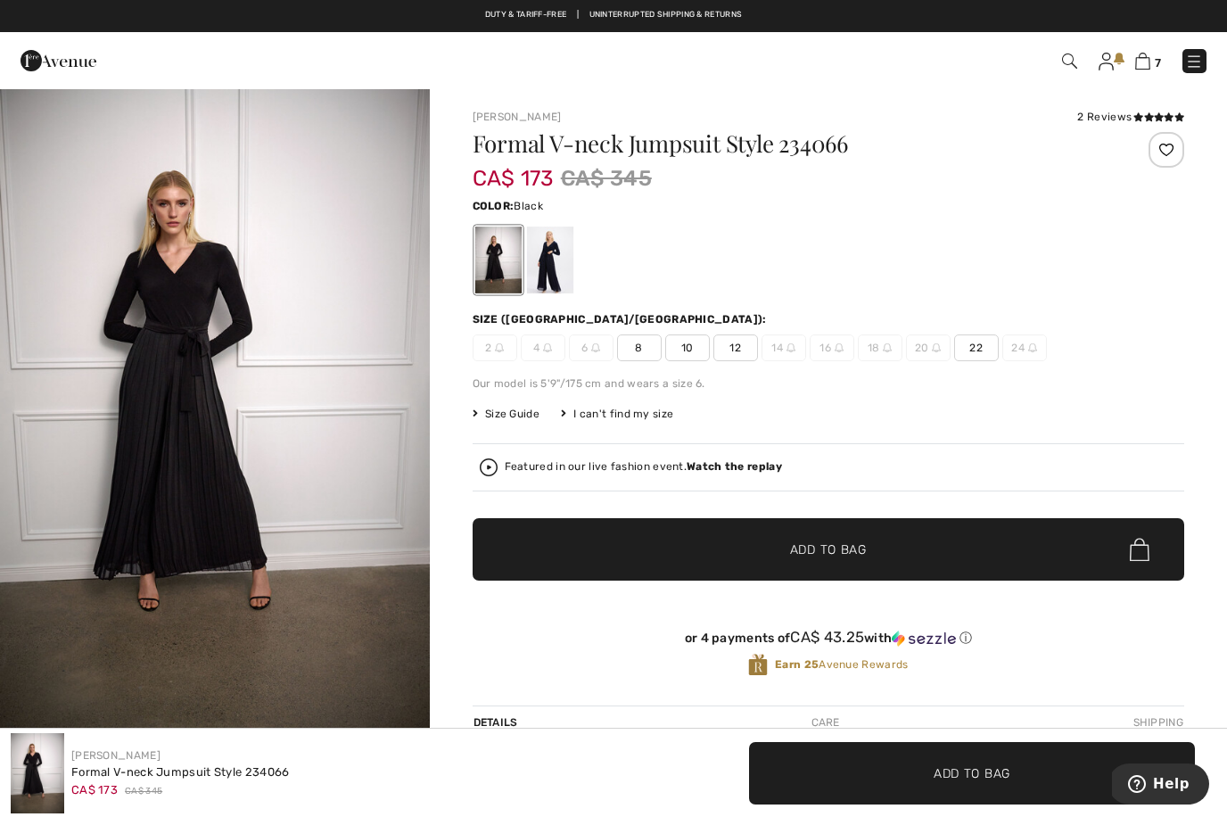
click at [555, 267] on div at bounding box center [549, 259] width 46 height 67
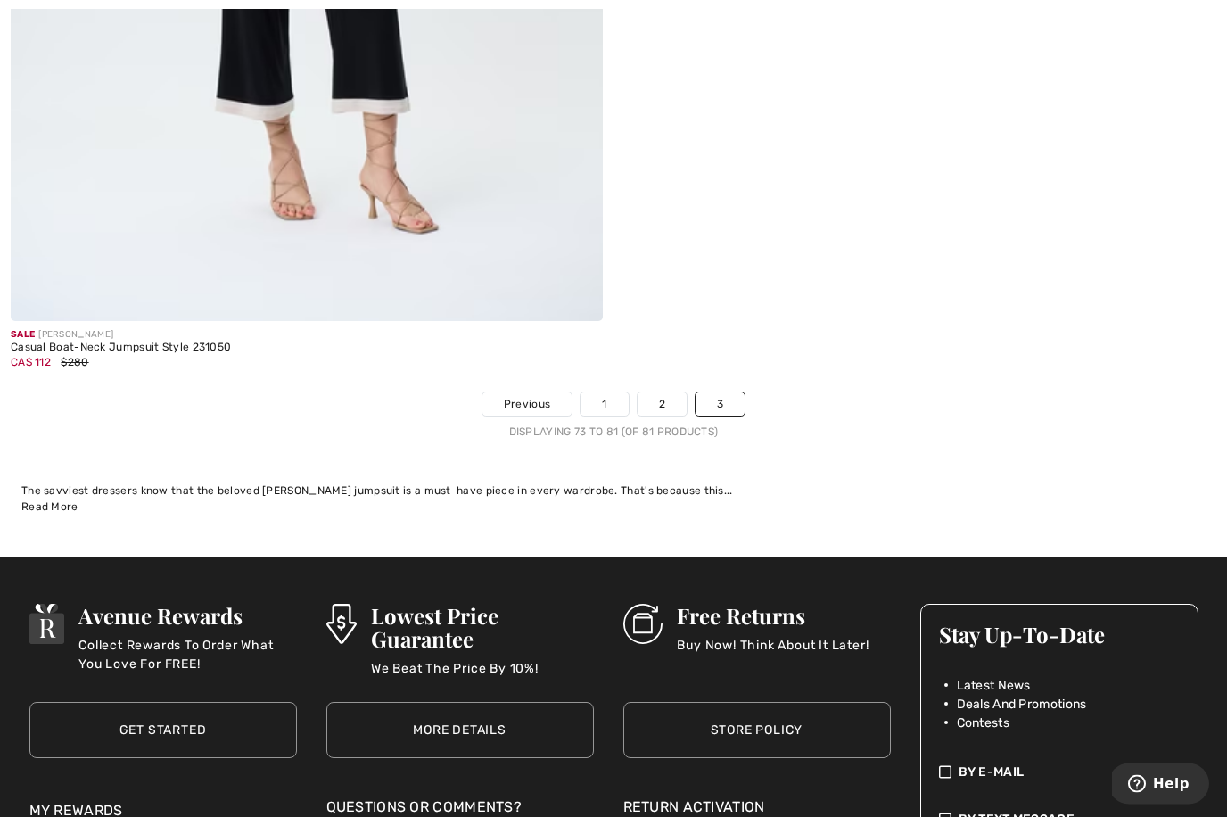
scroll to position [4666, 0]
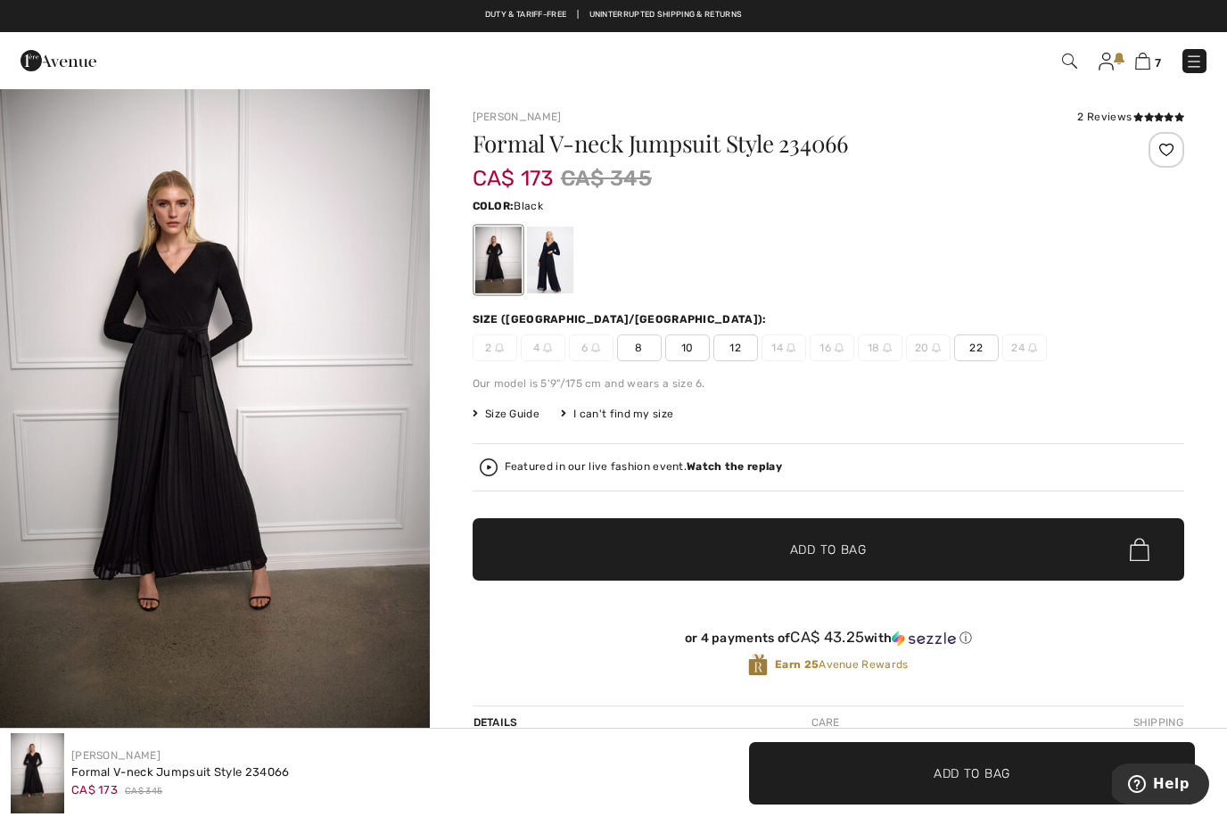
click at [1159, 56] on span "7" at bounding box center [1158, 62] width 6 height 13
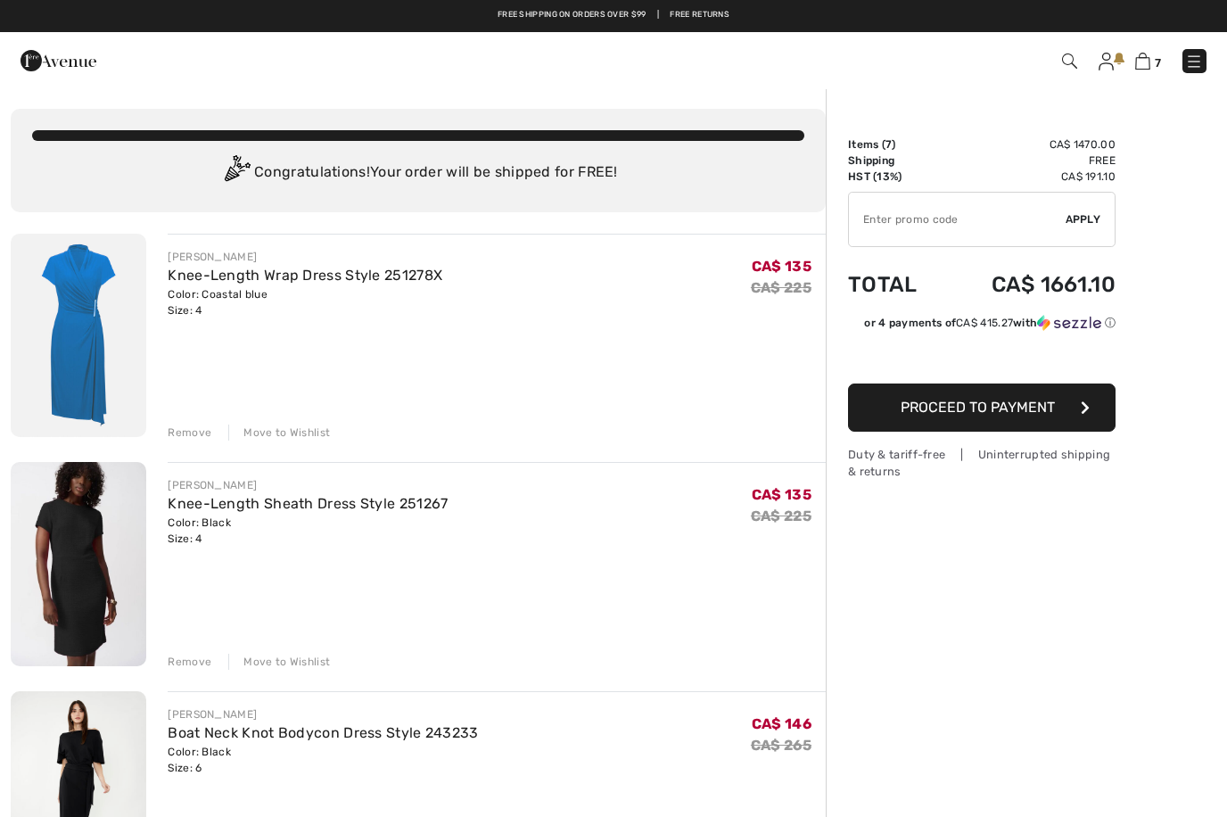
click at [932, 218] on input "TEXT" at bounding box center [957, 219] width 217 height 53
click at [1084, 222] on span "Apply" at bounding box center [1083, 219] width 36 height 16
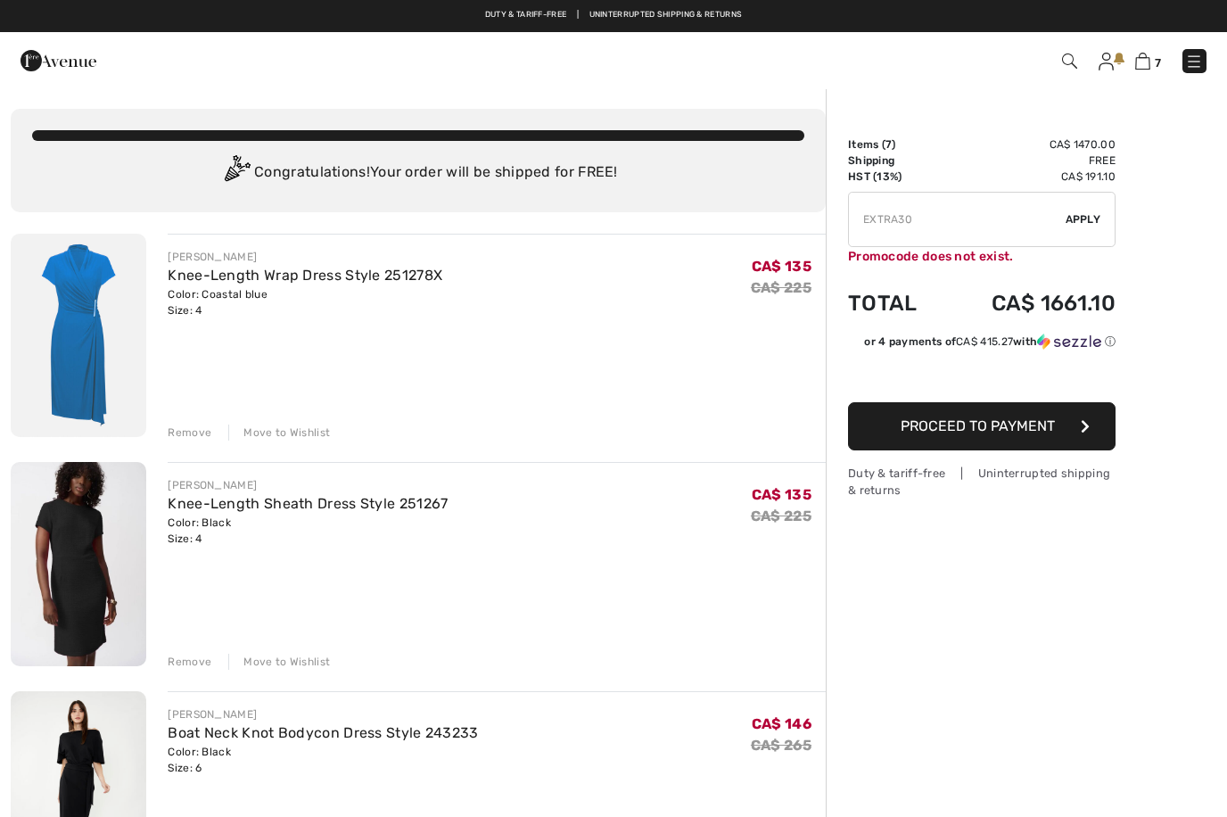
click at [941, 218] on input "TEXT" at bounding box center [957, 219] width 217 height 53
type input "EXTRA25"
click at [1084, 219] on span "Apply" at bounding box center [1083, 219] width 36 height 16
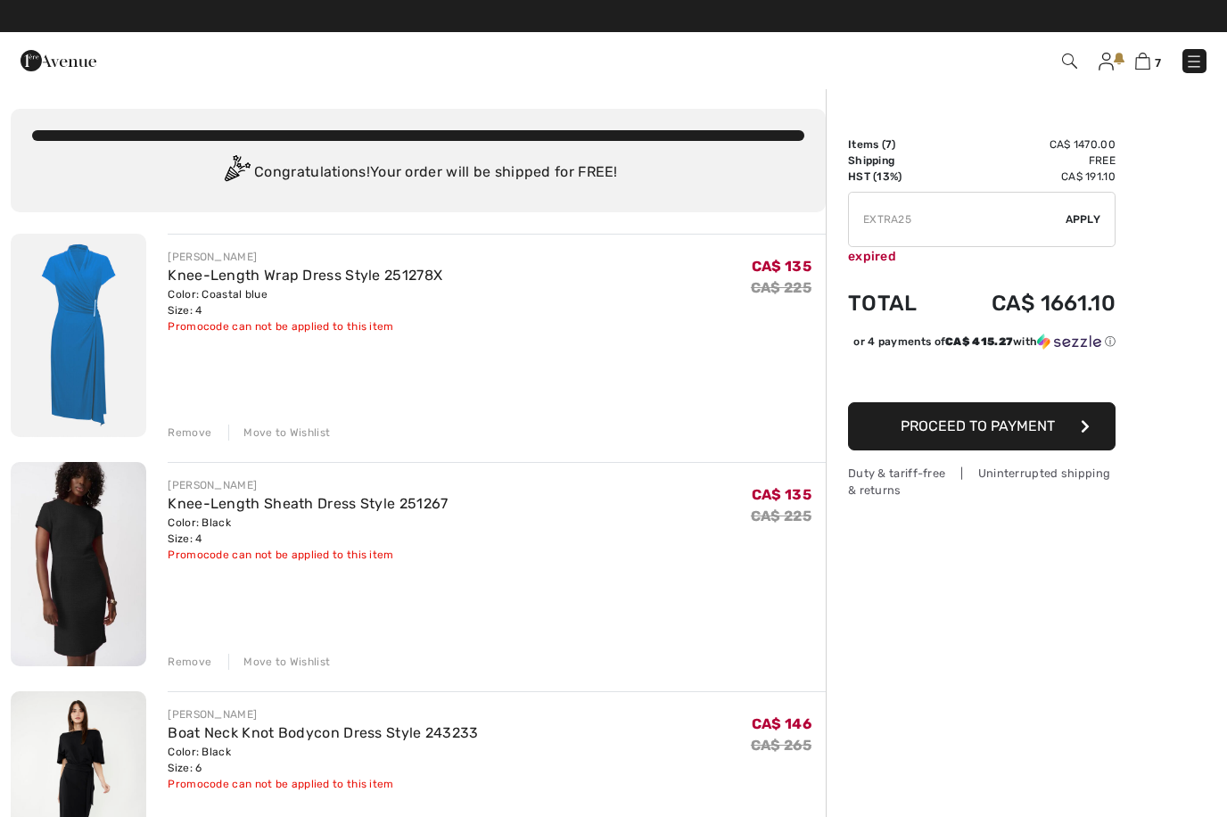
click at [43, 68] on img at bounding box center [59, 61] width 76 height 36
click at [36, 70] on img at bounding box center [59, 61] width 76 height 36
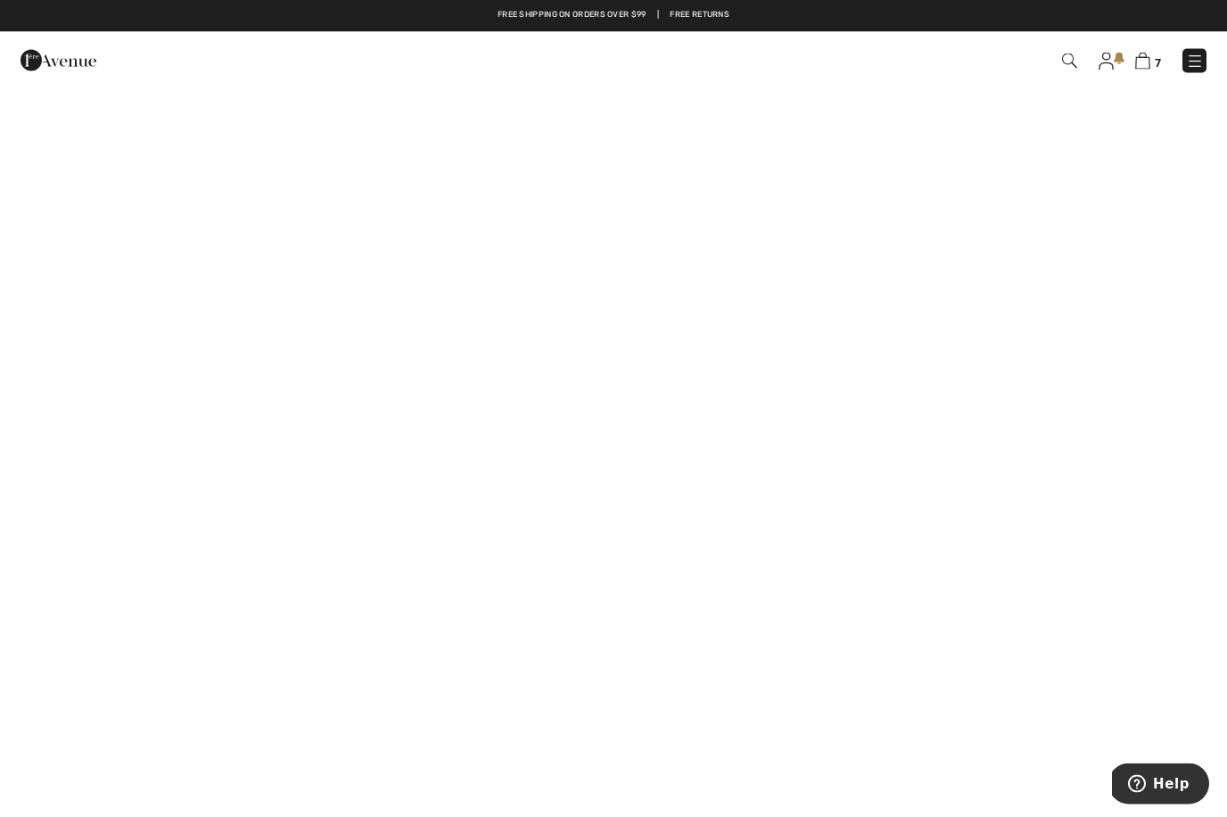
scroll to position [454, 0]
click at [1150, 62] on img at bounding box center [1142, 61] width 15 height 17
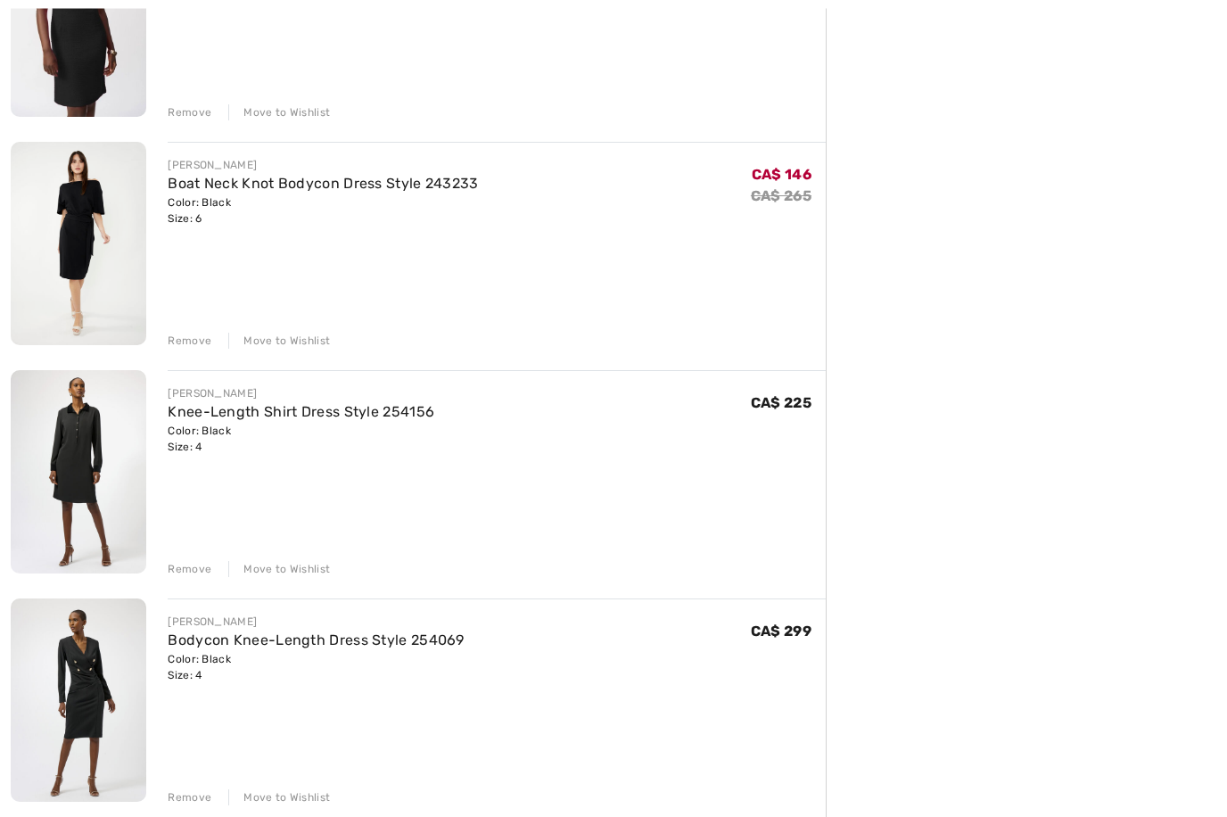
scroll to position [549, 0]
click at [298, 568] on div "Move to Wishlist" at bounding box center [279, 569] width 102 height 16
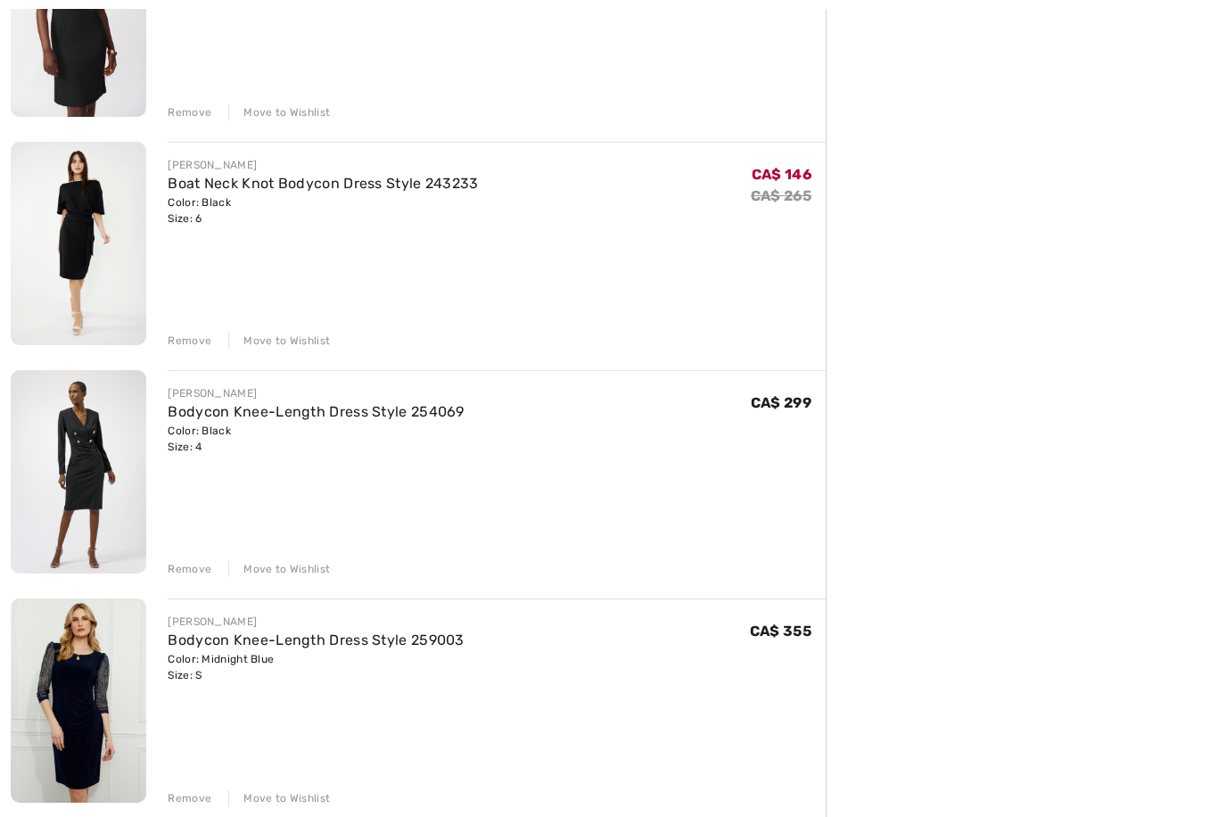
click at [303, 575] on div "Move to Wishlist" at bounding box center [279, 569] width 102 height 16
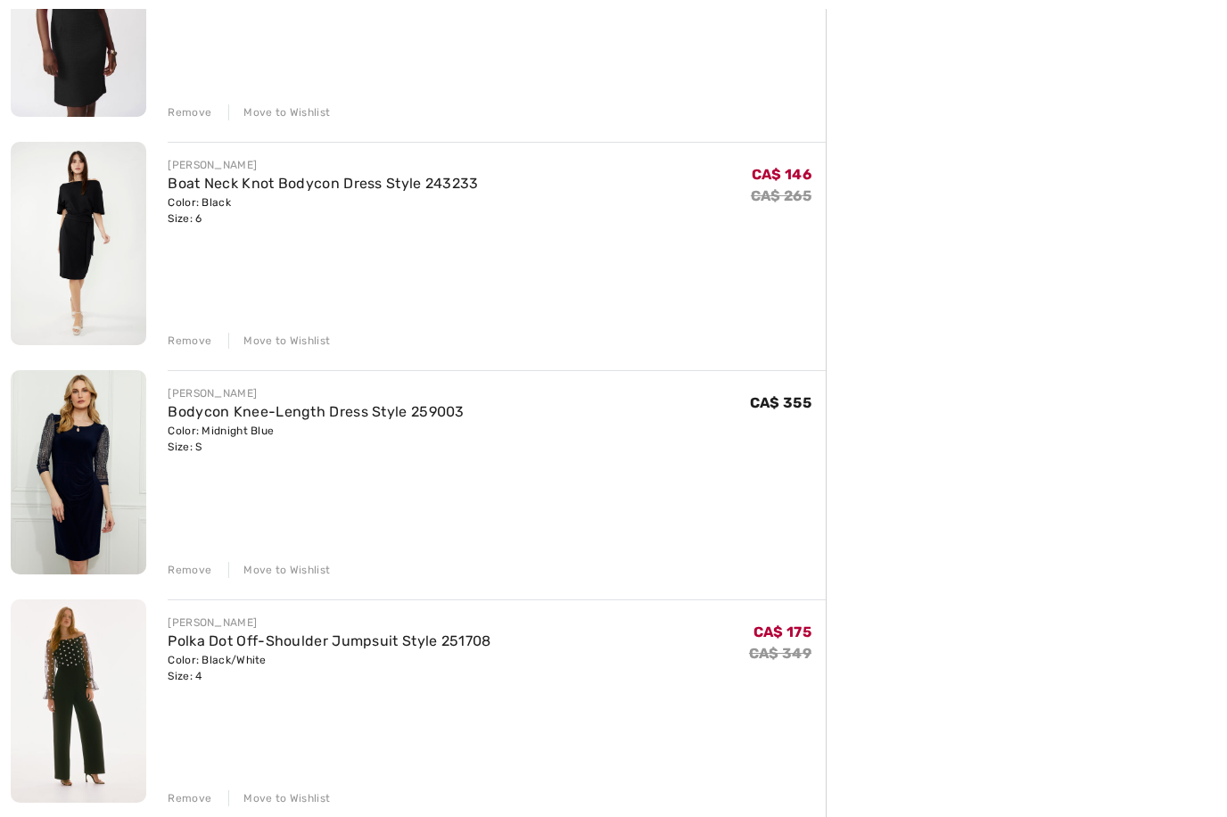
click at [302, 572] on div "Move to Wishlist" at bounding box center [279, 570] width 102 height 16
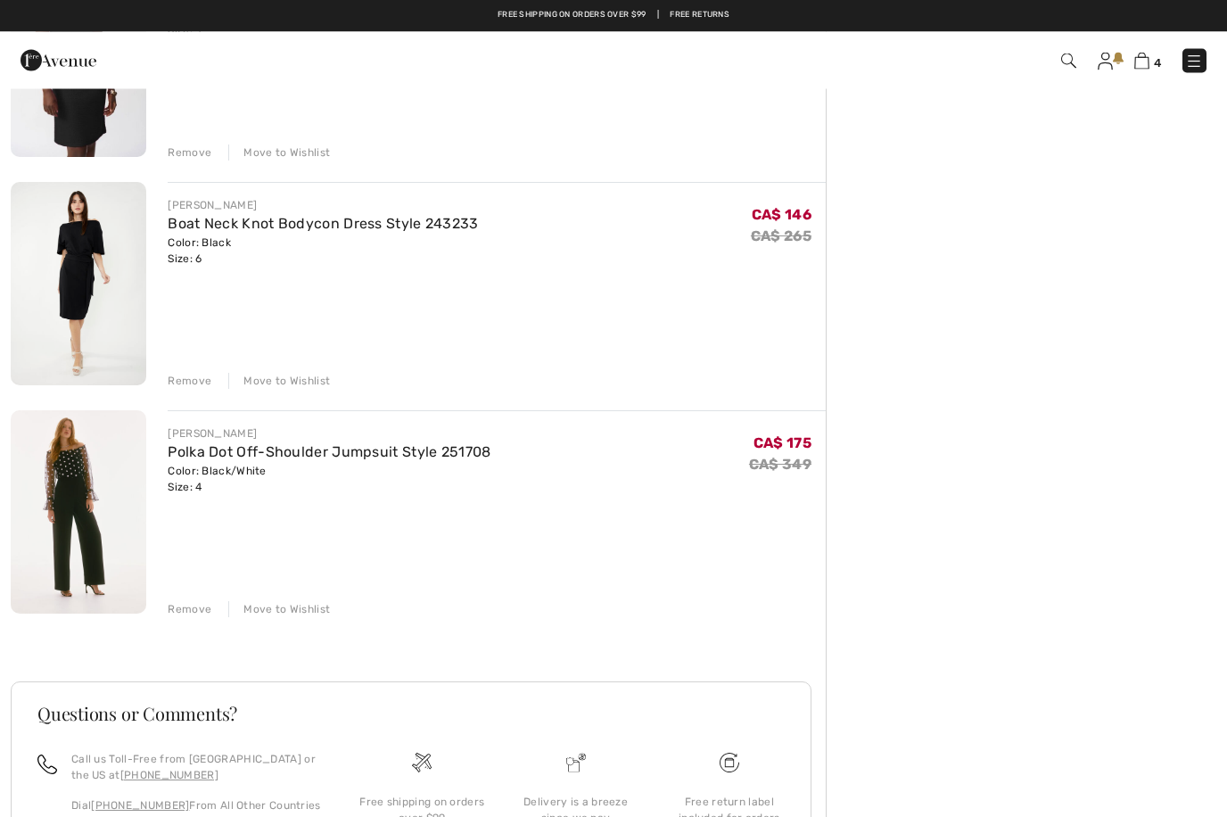
scroll to position [508, 0]
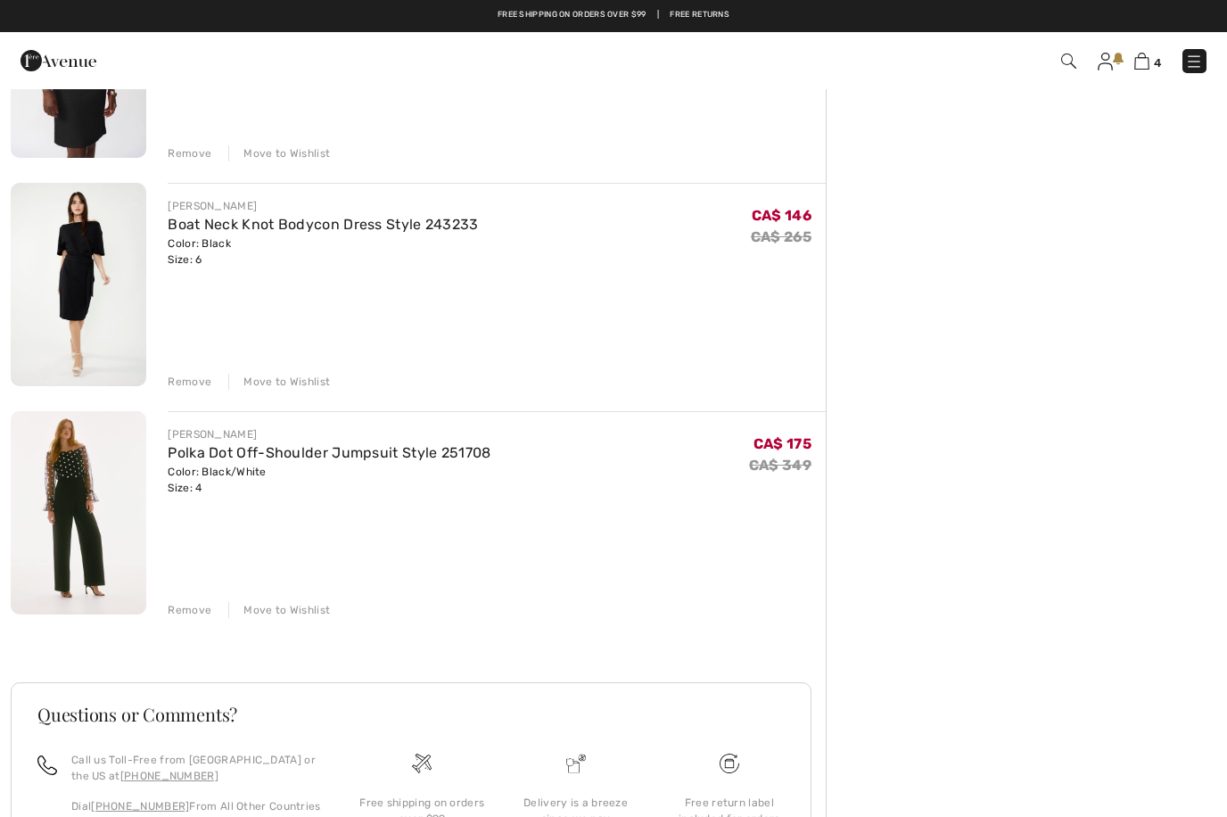
click at [285, 612] on div "Move to Wishlist" at bounding box center [279, 610] width 102 height 16
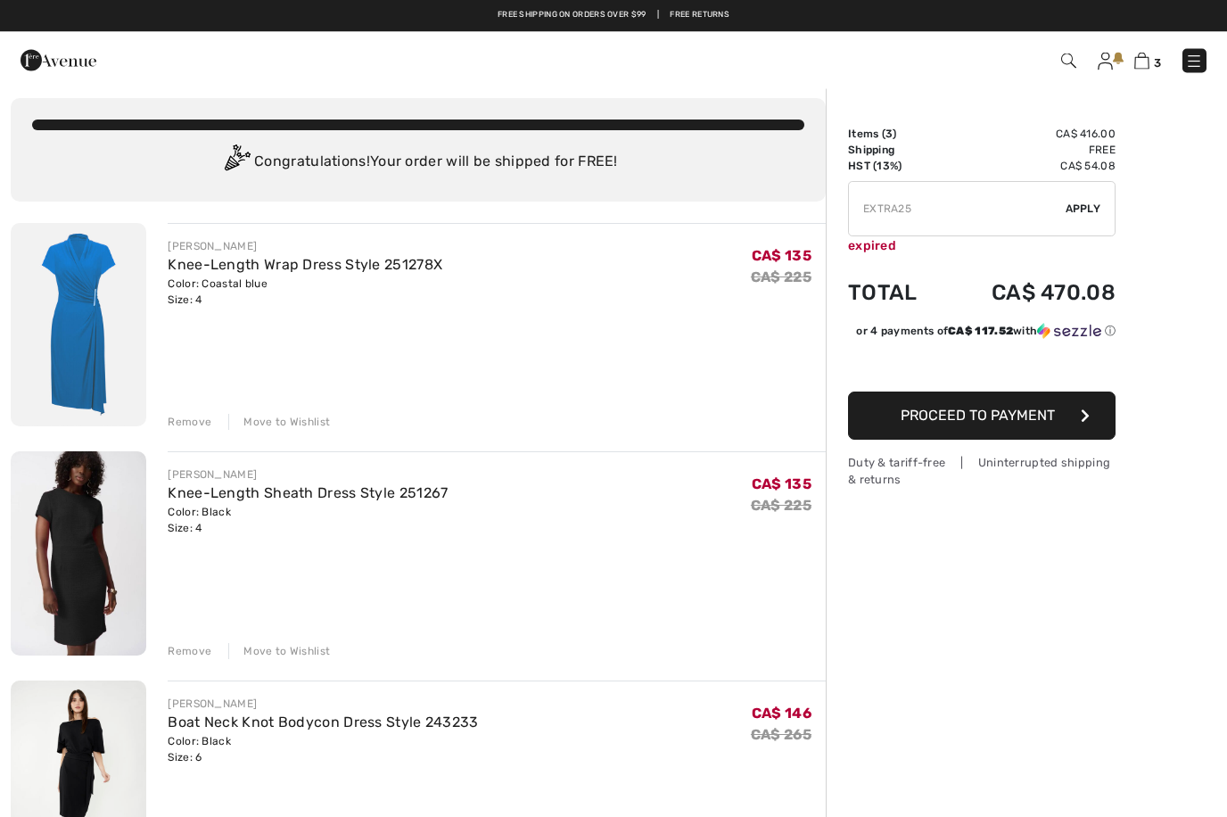
scroll to position [11, 0]
click at [293, 424] on div "Move to Wishlist" at bounding box center [279, 423] width 102 height 16
